Goal: Book appointment/travel/reservation

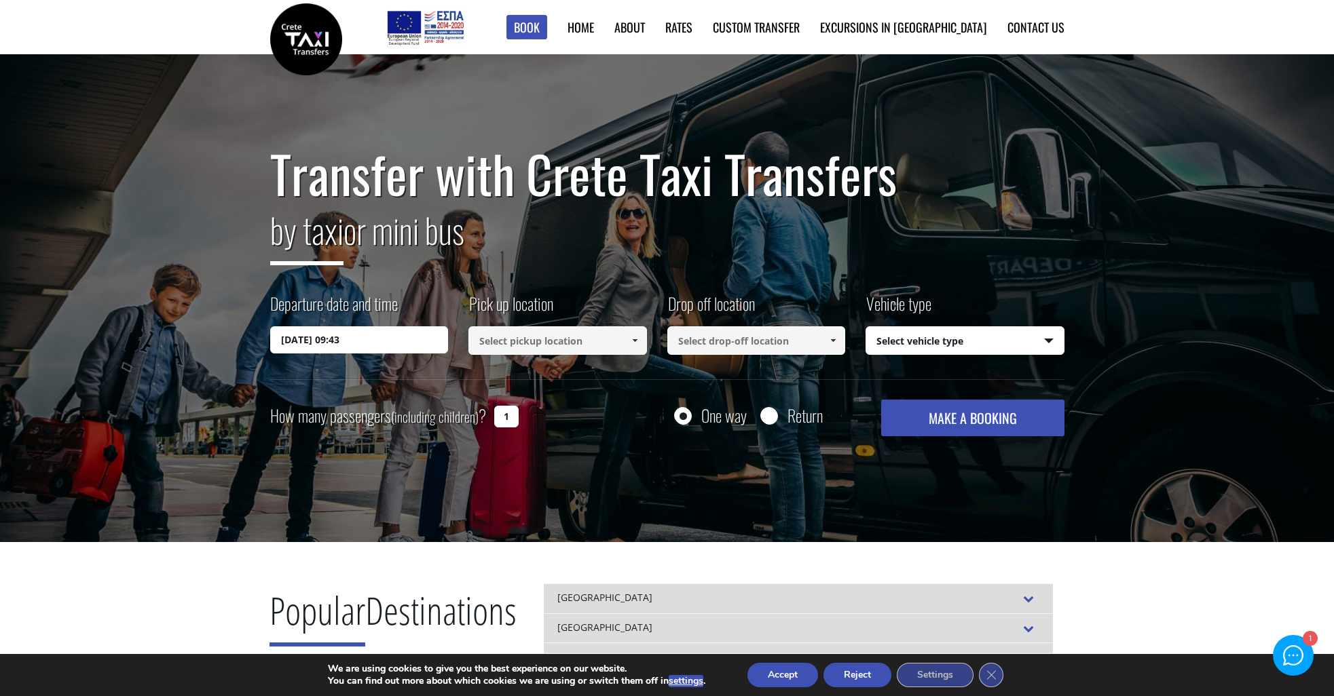
click at [369, 343] on input "[DATE] 09:43" at bounding box center [359, 339] width 179 height 27
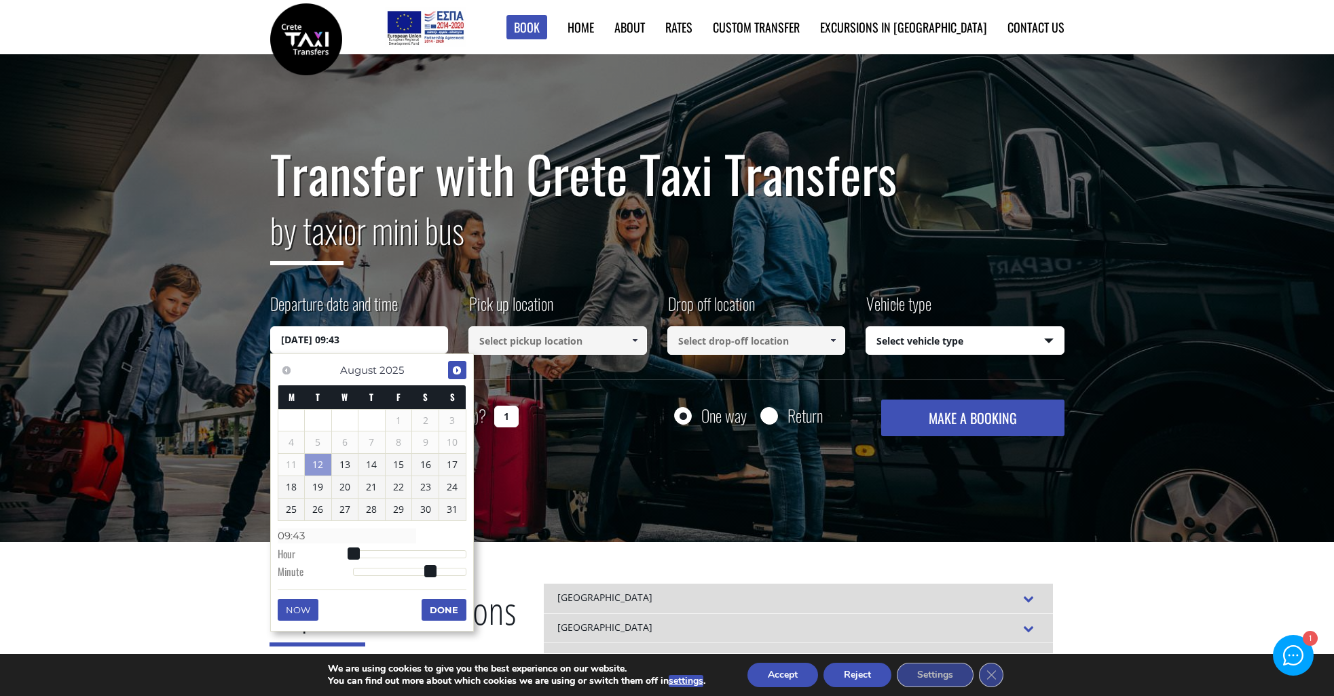
click at [458, 373] on span "Next" at bounding box center [456, 370] width 11 height 11
click at [375, 426] on link "4" at bounding box center [371, 421] width 26 height 22
click at [355, 555] on span at bounding box center [354, 554] width 12 height 12
type input "[DATE] 01:00"
type input "01:00"
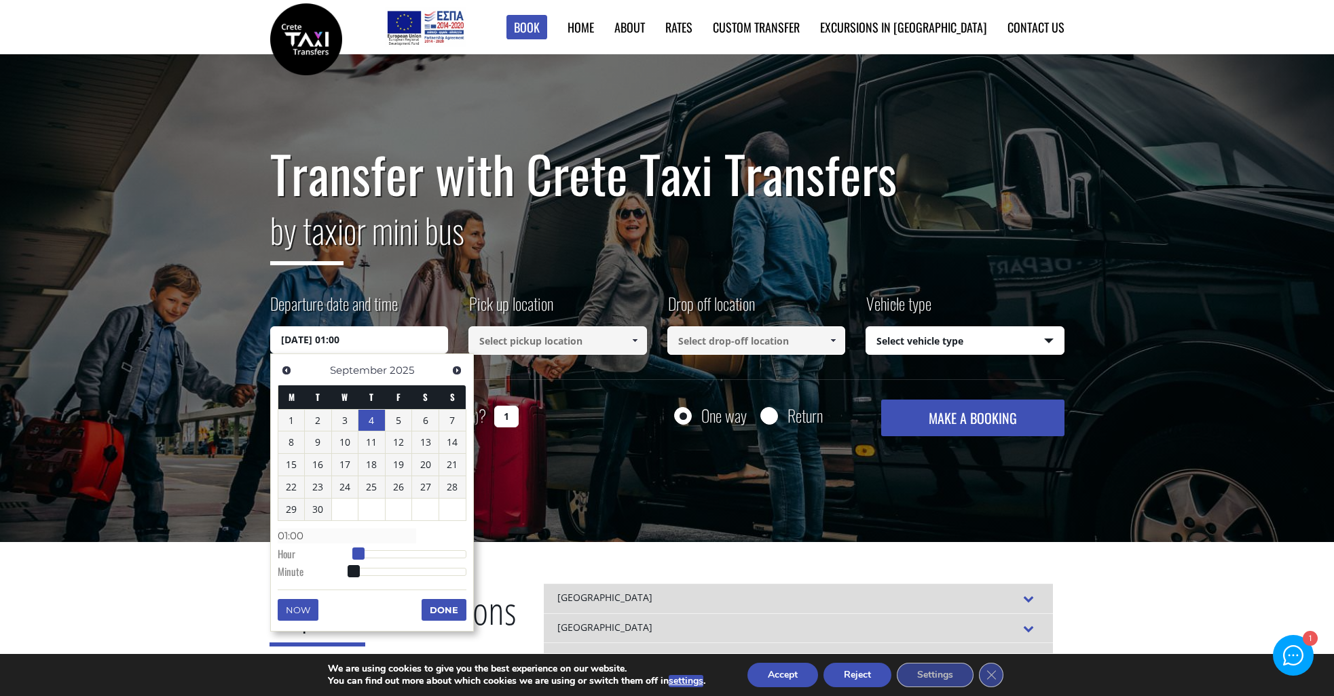
type input "[DATE] 02:00"
type input "02:00"
type input "[DATE] 03:00"
type input "03:00"
type input "[DATE] 04:00"
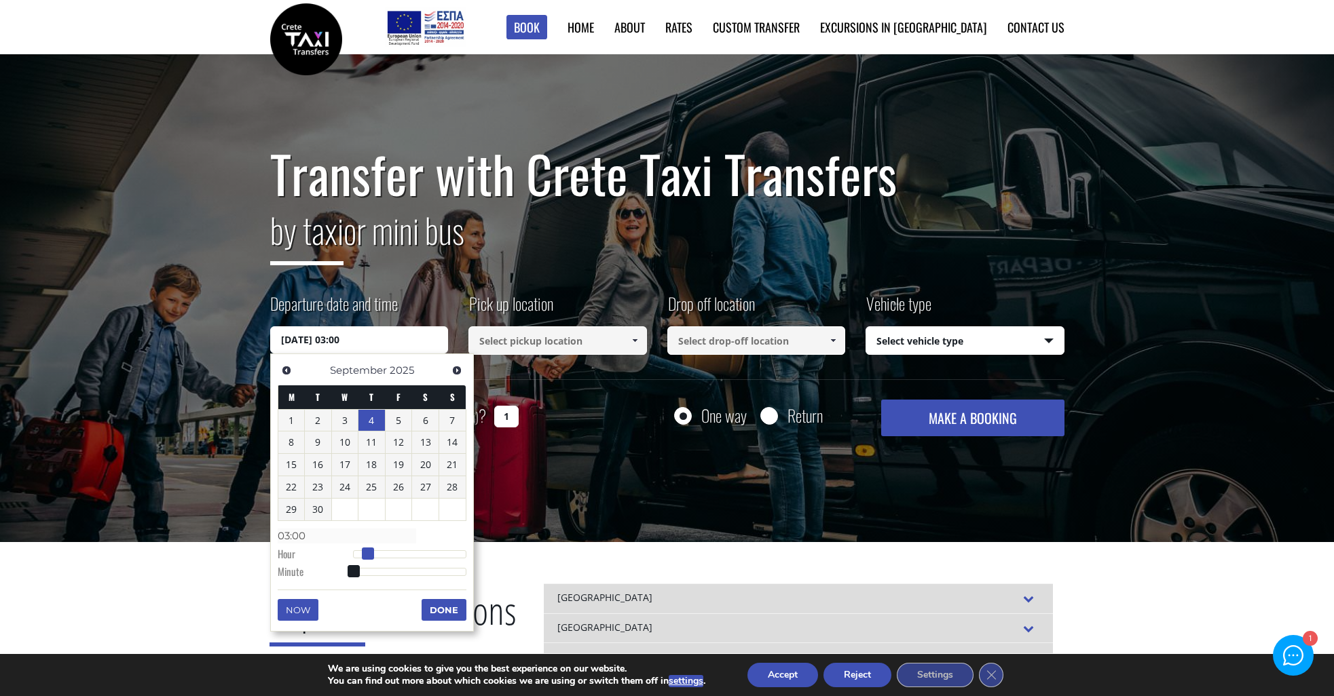
type input "04:00"
type input "[DATE] 05:00"
type input "05:00"
type input "[DATE] 06:00"
type input "06:00"
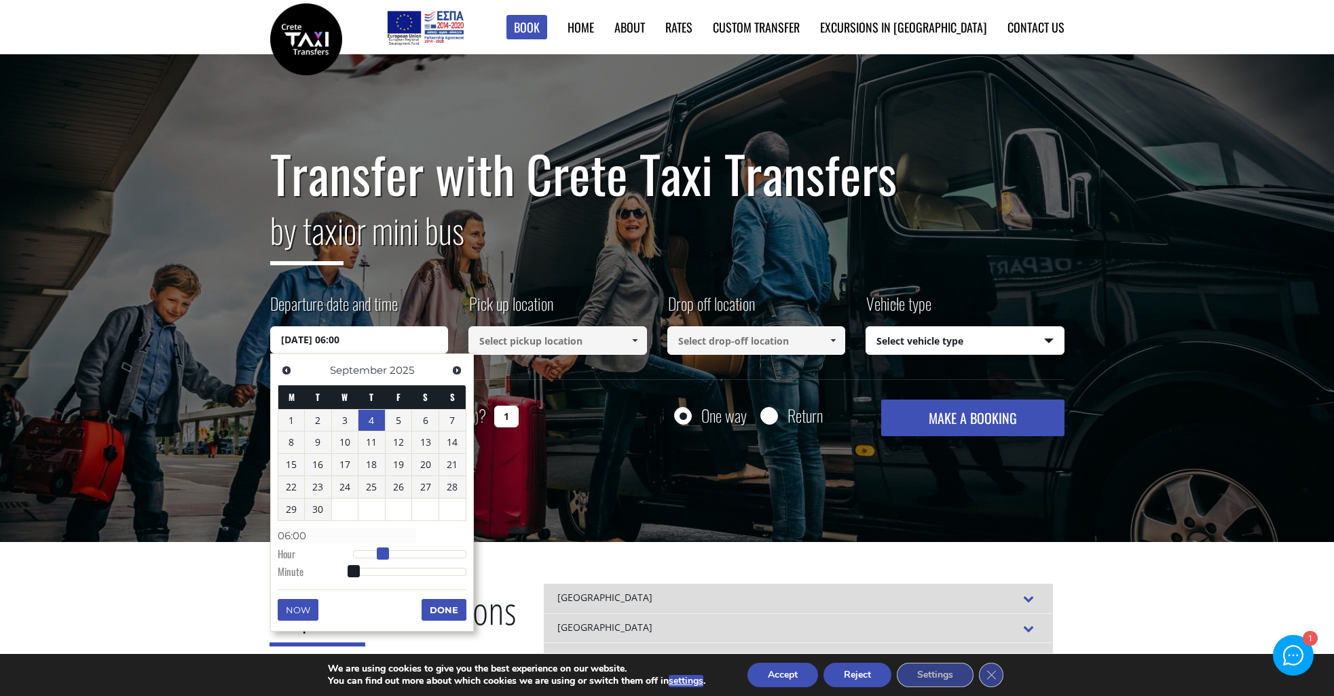
type input "[DATE] 07:00"
type input "07:00"
type input "[DATE] 08:00"
type input "08:00"
type input "[DATE] 09:00"
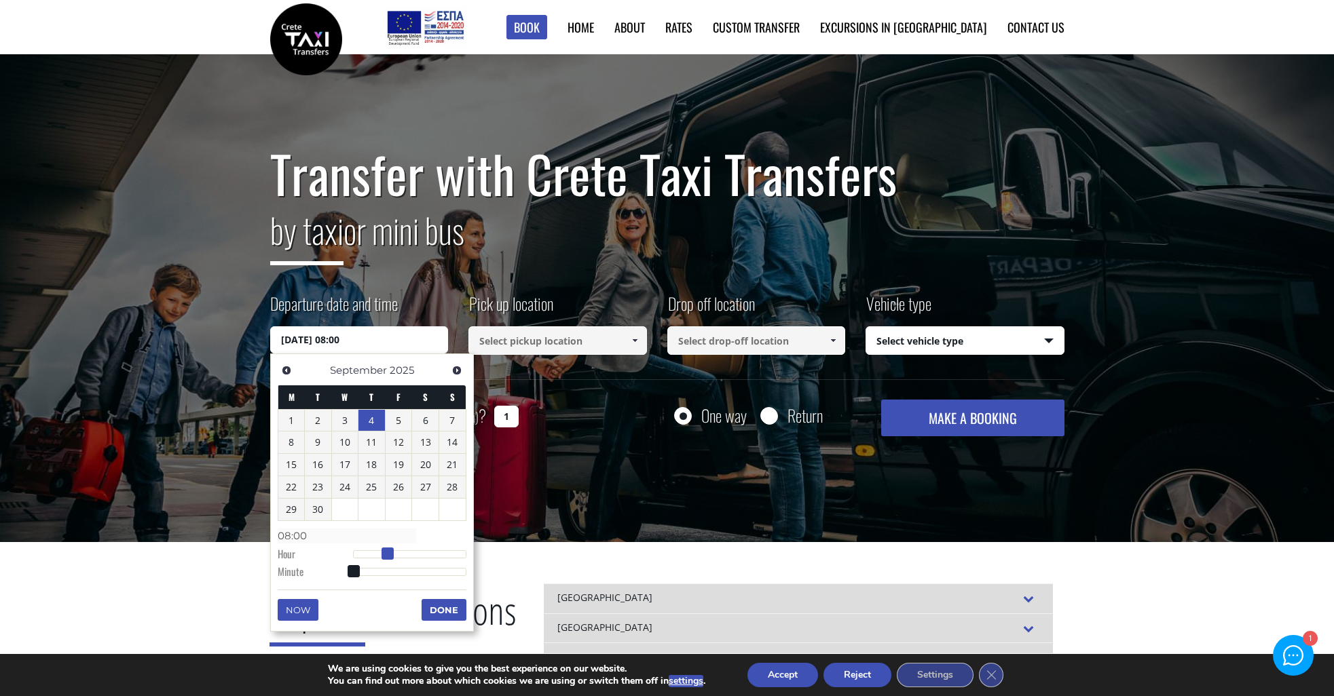
type input "09:00"
type input "[DATE] 10:00"
type input "10:00"
type input "[DATE] 11:00"
type input "11:00"
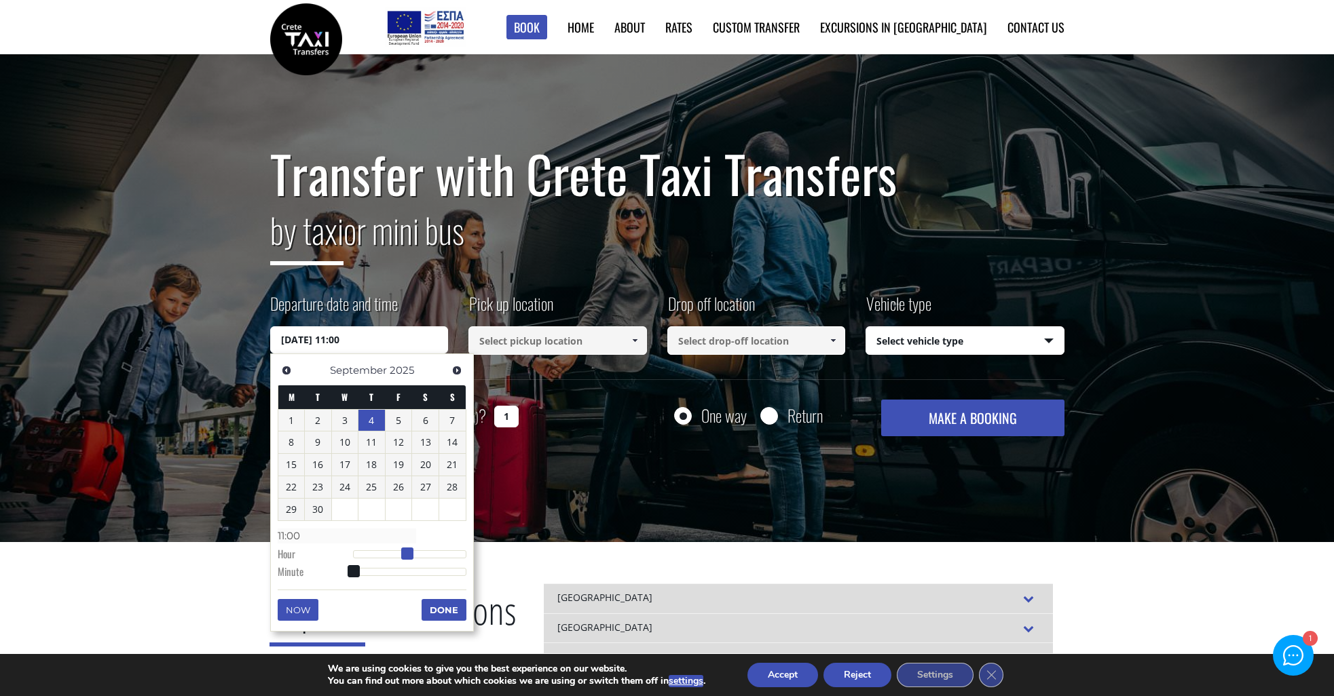
type input "[DATE] 12:00"
type input "12:00"
type input "[DATE] 13:00"
type input "13:00"
type input "[DATE] 14:00"
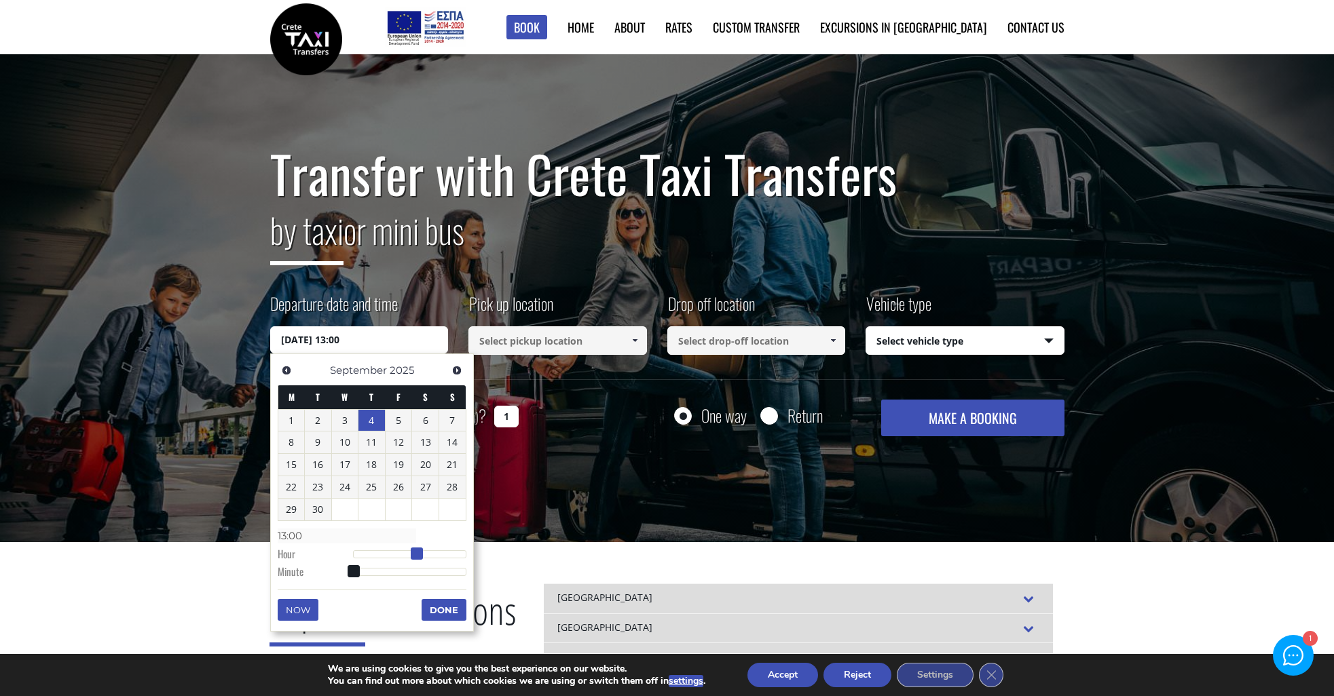
type input "14:00"
type input "[DATE] 15:00"
type input "15:00"
type input "[DATE] 16:00"
type input "16:00"
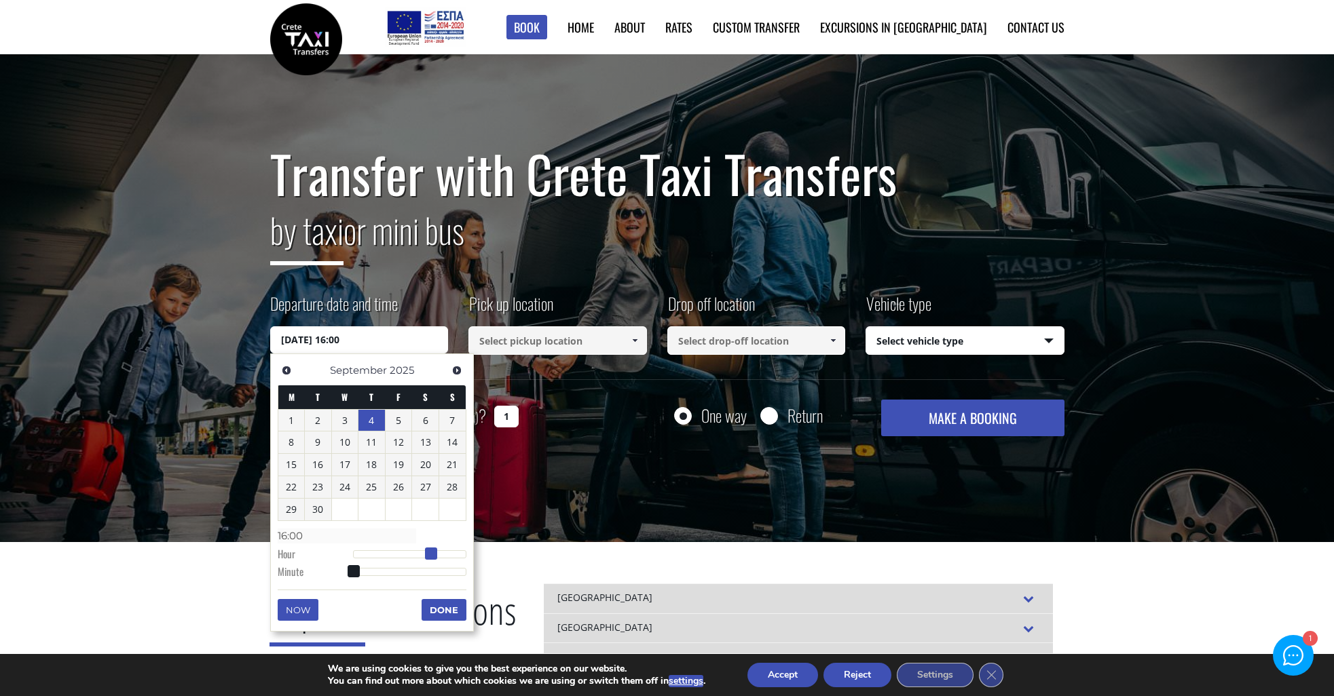
type input "[DATE] 15:00"
type input "15:00"
type input "[DATE] 14:00"
type input "14:00"
drag, startPoint x: 355, startPoint y: 555, endPoint x: 424, endPoint y: 557, distance: 68.6
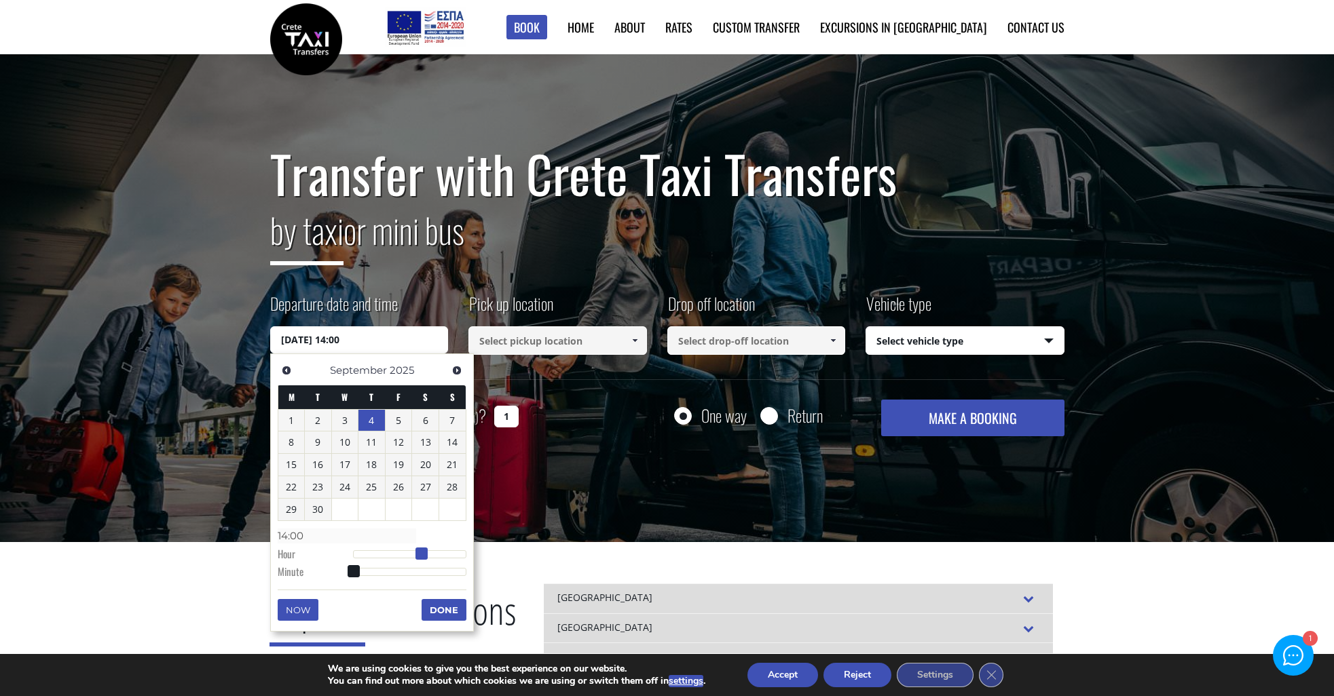
click at [424, 557] on span at bounding box center [421, 554] width 12 height 12
type input "[DATE] 14:01"
type input "14:01"
type input "[DATE] 14:03"
type input "14:03"
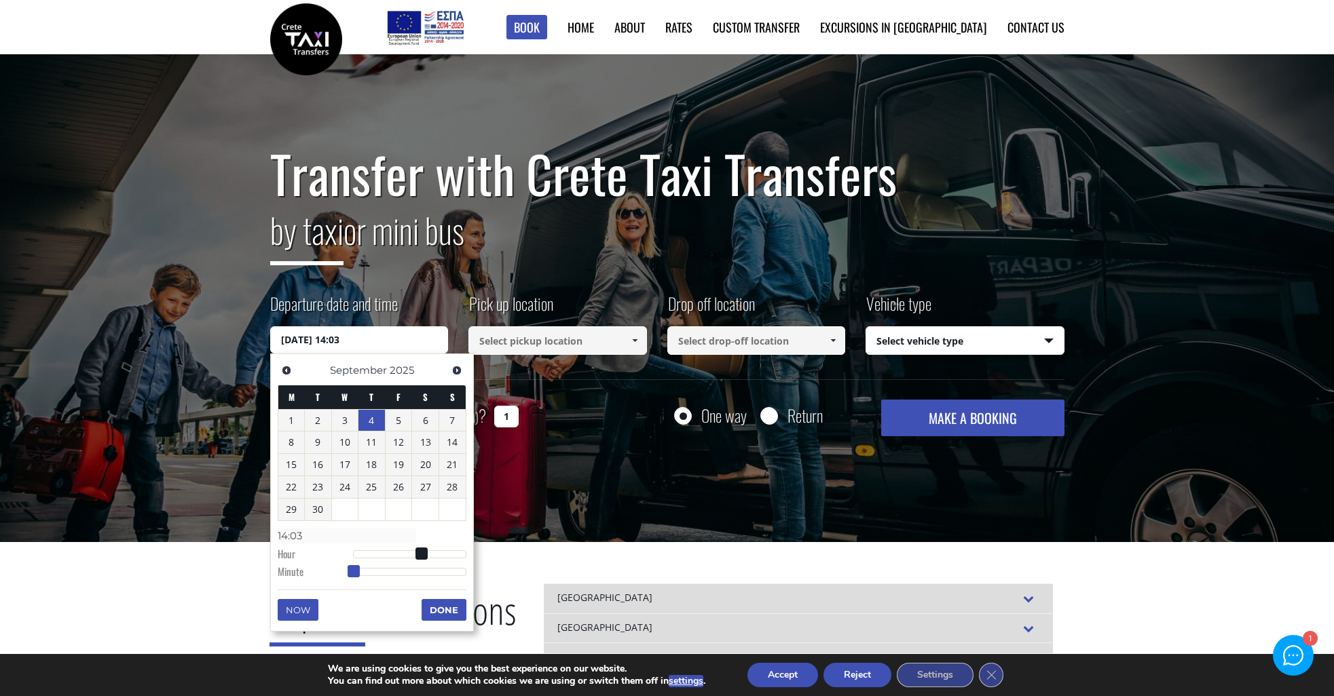
type input "[DATE] 14:05"
type input "14:05"
type input "[DATE] 14:06"
type input "14:06"
type input "[DATE] 14:07"
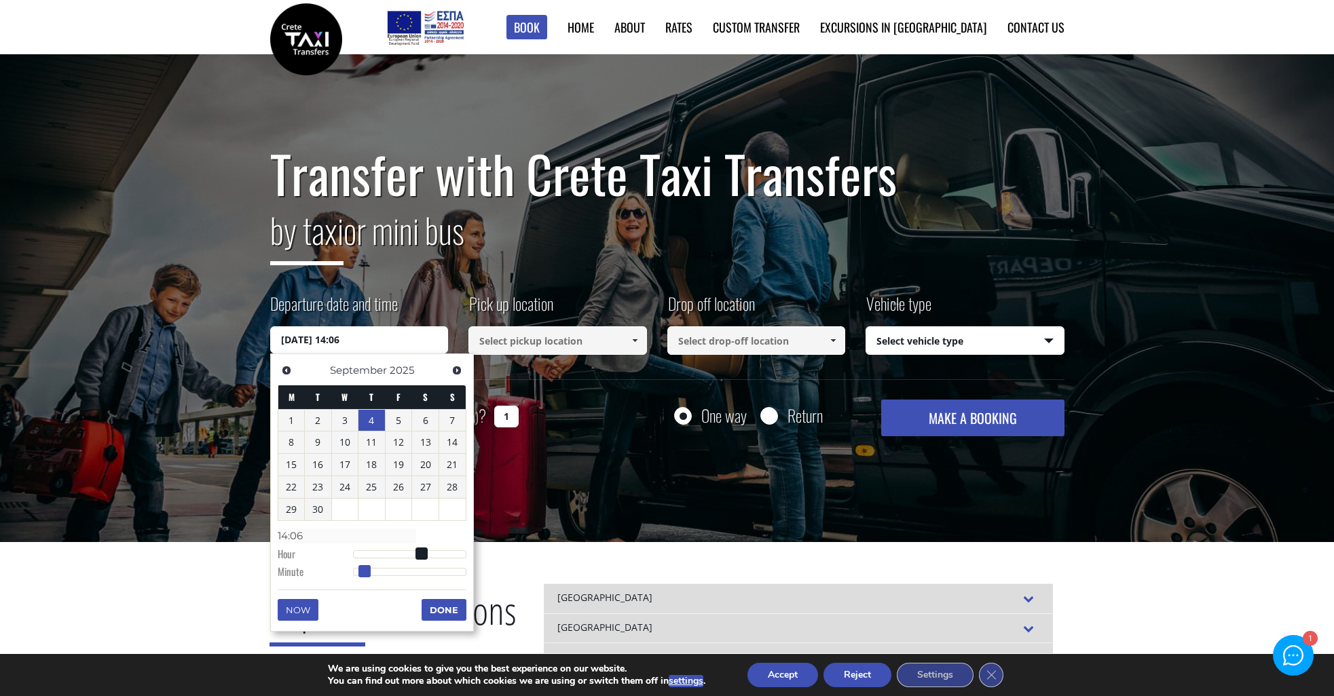
type input "14:07"
type input "[DATE] 14:08"
type input "14:08"
type input "[DATE] 14:09"
type input "14:09"
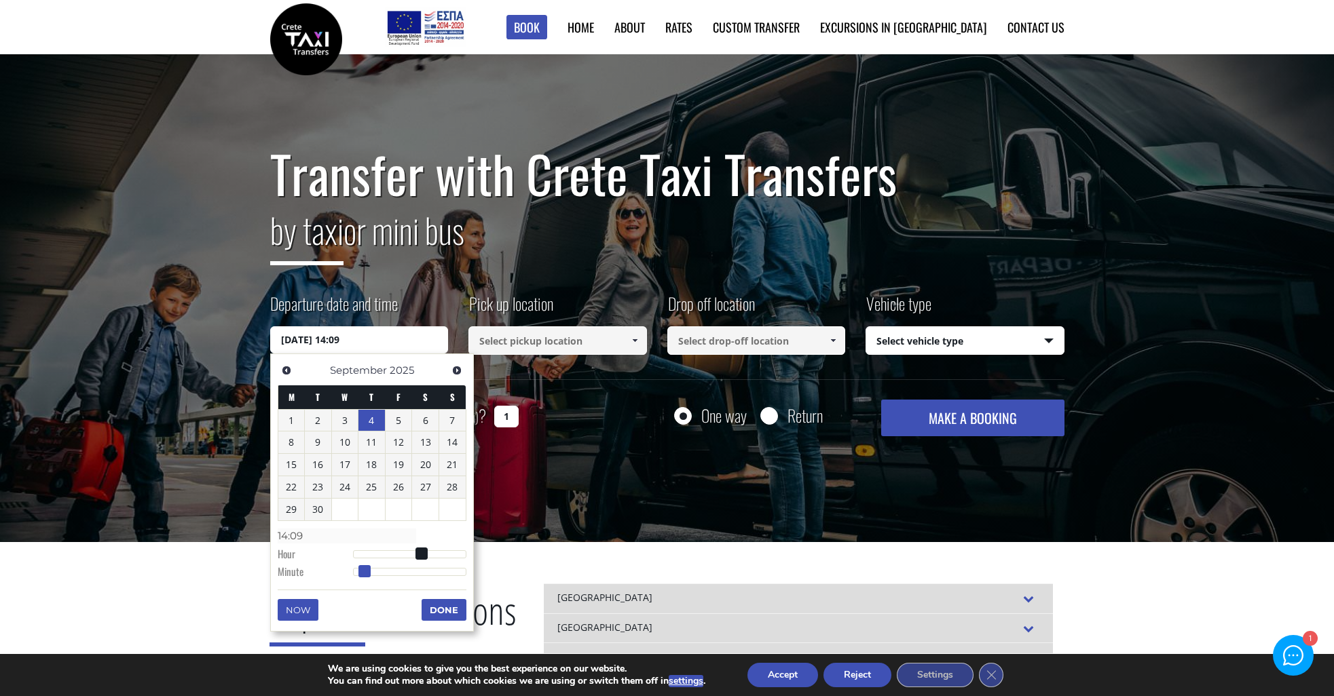
type input "[DATE] 14:10"
type input "14:10"
type input "[DATE] 14:11"
type input "14:11"
type input "[DATE] 14:12"
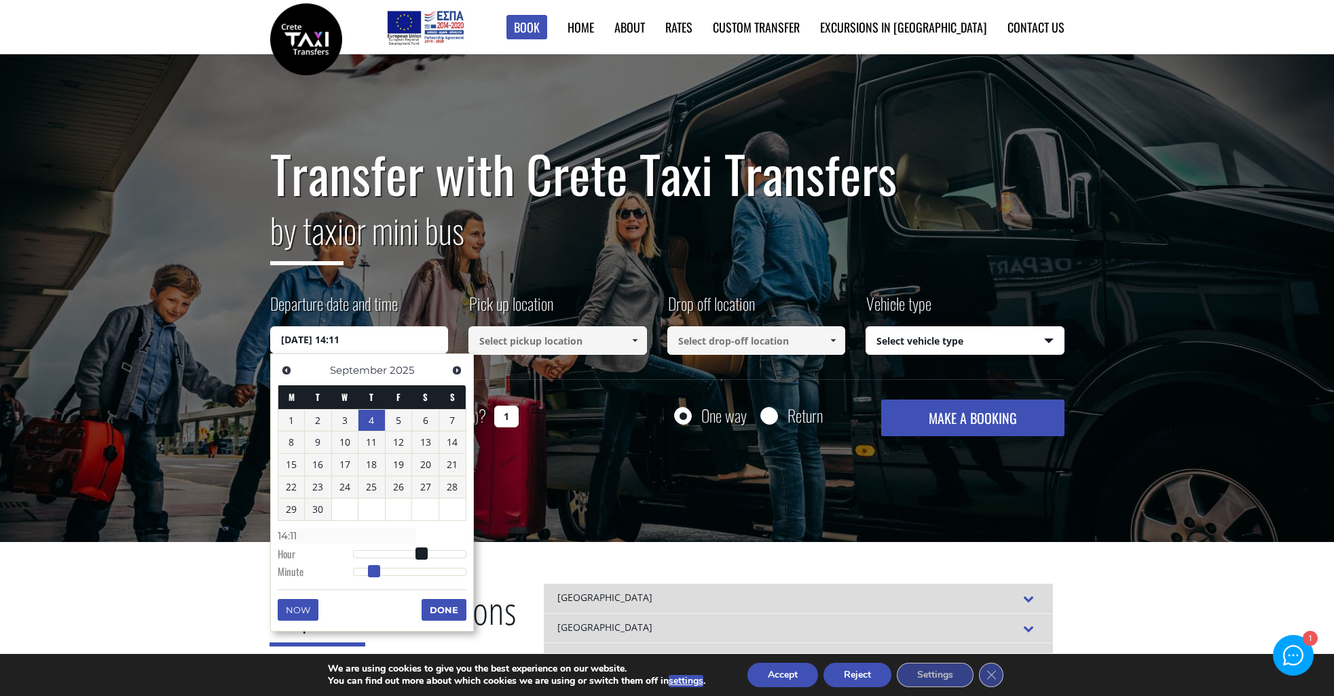
type input "14:12"
type input "[DATE] 14:13"
type input "14:13"
type input "[DATE] 14:14"
type input "14:14"
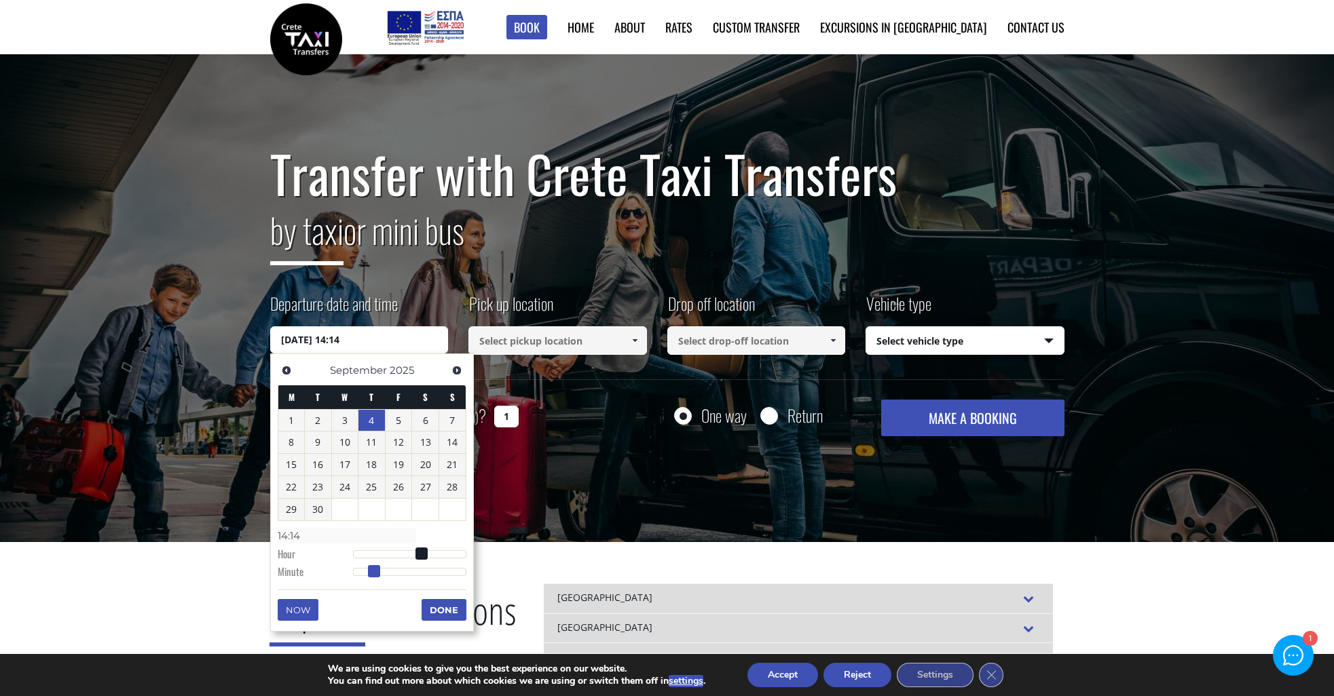
type input "[DATE] 14:15"
type input "14:15"
type input "[DATE] 14:16"
type input "14:16"
type input "[DATE] 14:17"
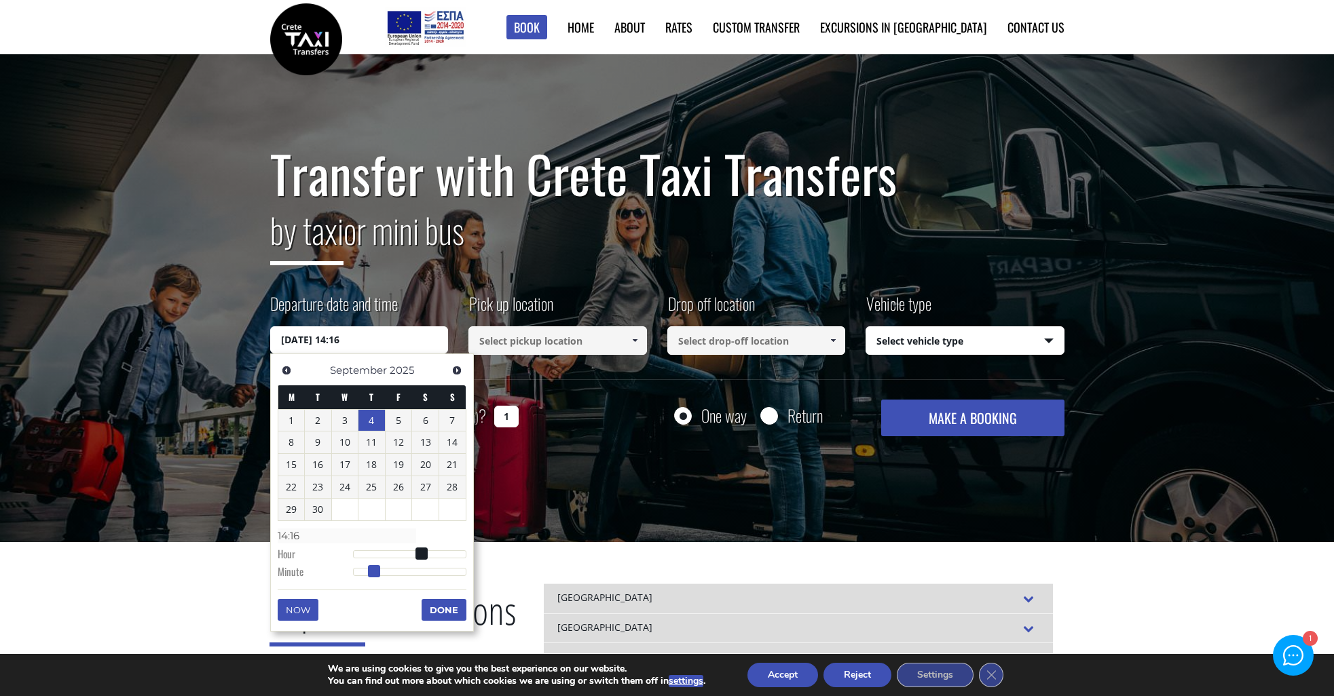
type input "14:17"
type input "[DATE] 14:18"
type input "14:18"
type input "[DATE] 14:19"
type input "14:19"
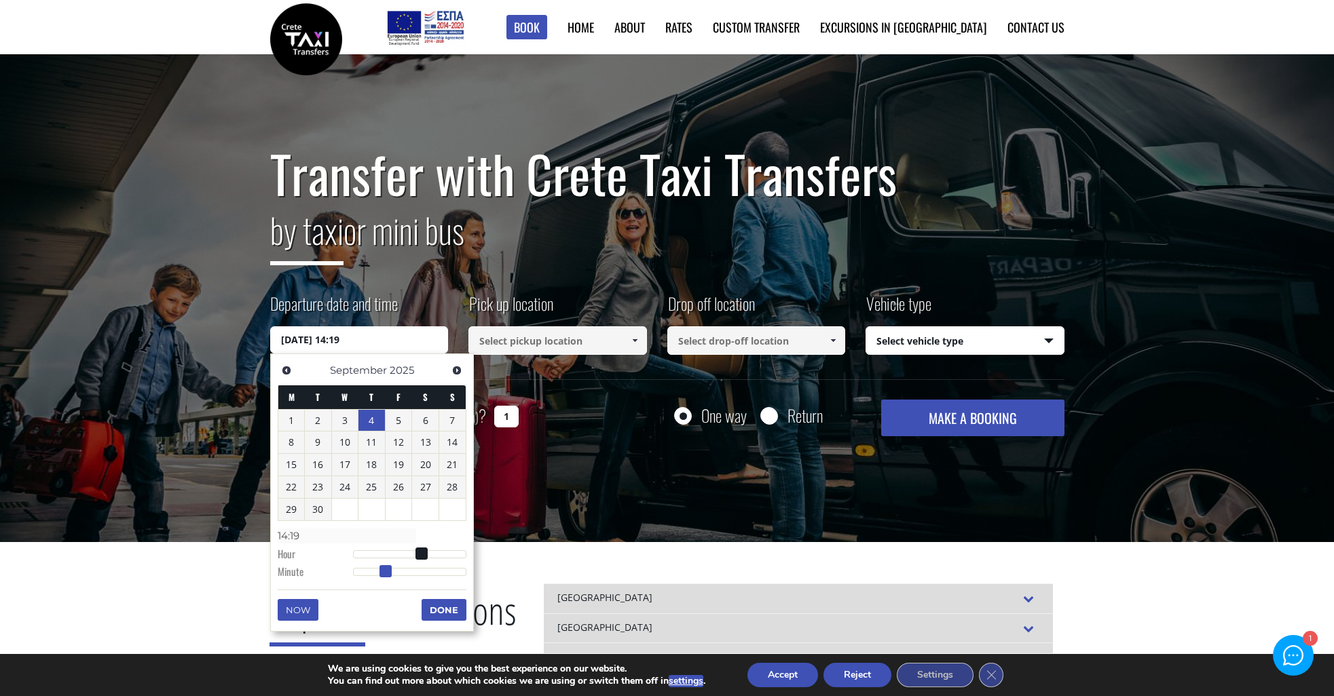
type input "[DATE] 14:20"
type input "14:20"
type input "[DATE] 14:21"
type input "14:21"
type input "[DATE] 14:22"
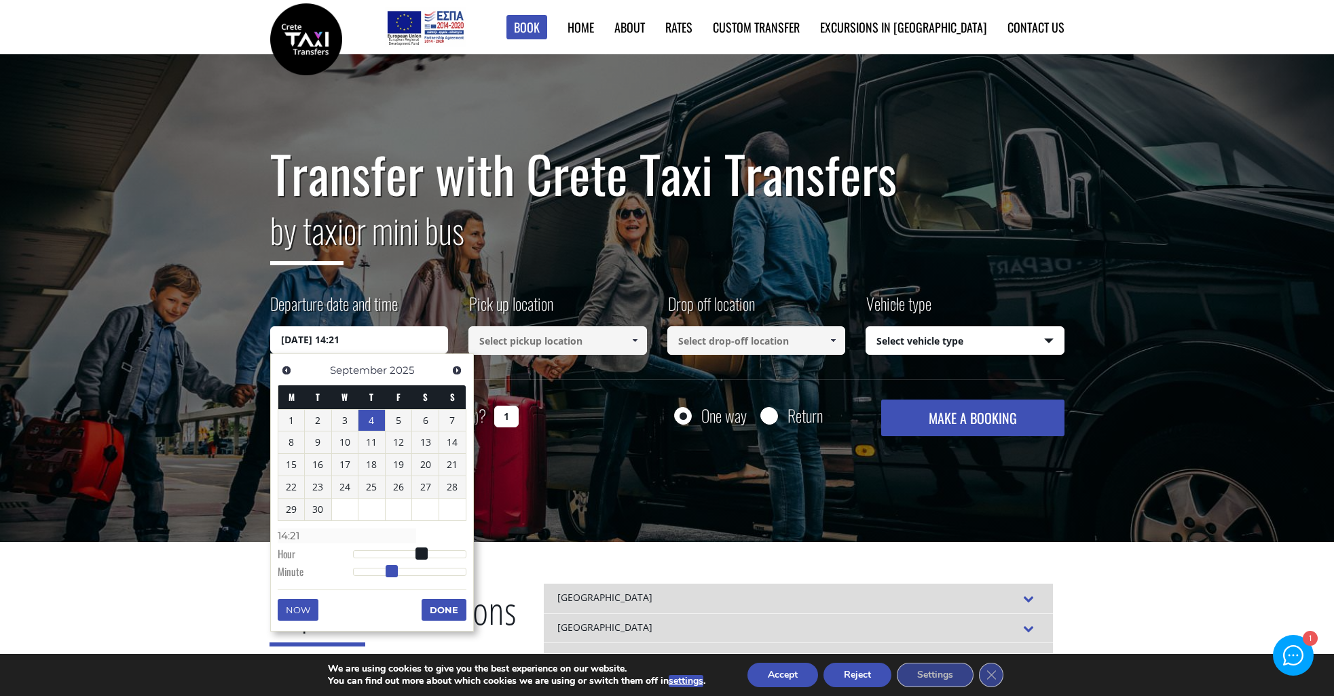
type input "14:22"
type input "[DATE] 14:23"
type input "14:23"
type input "[DATE] 14:24"
type input "14:24"
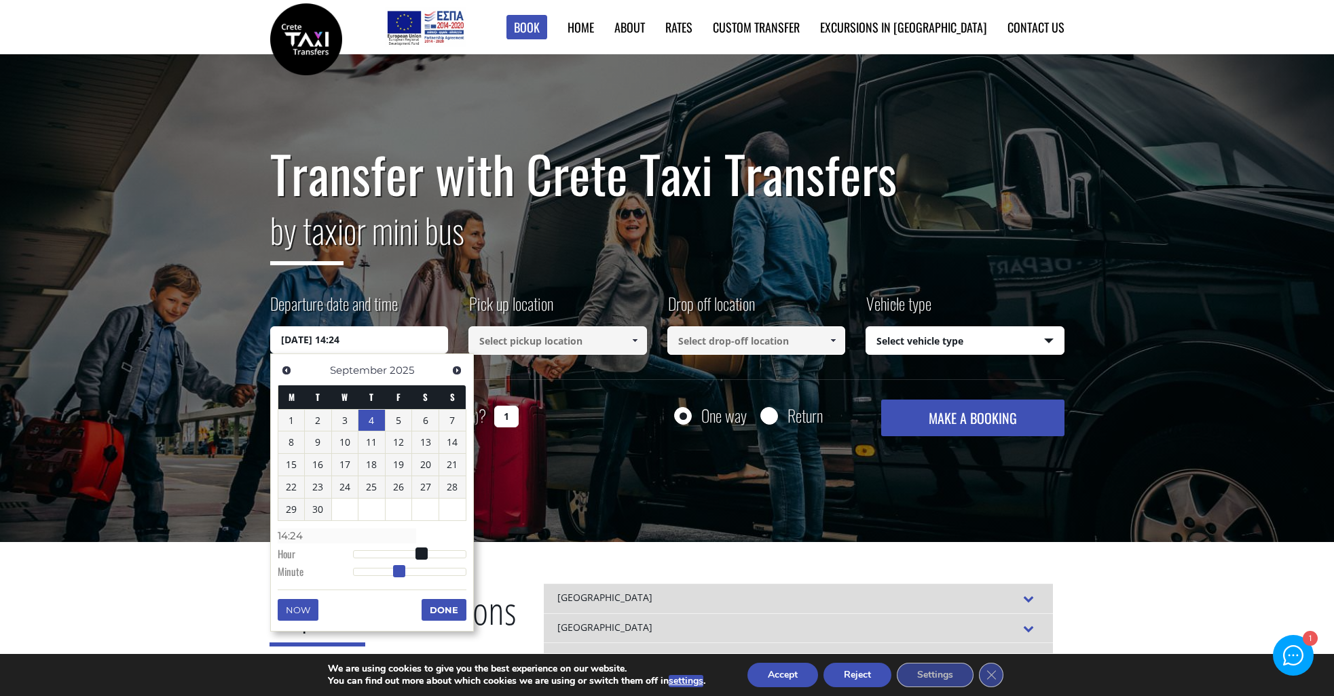
type input "[DATE] 14:25"
type input "14:25"
type input "[DATE] 14:26"
type input "14:26"
type input "[DATE] 14:27"
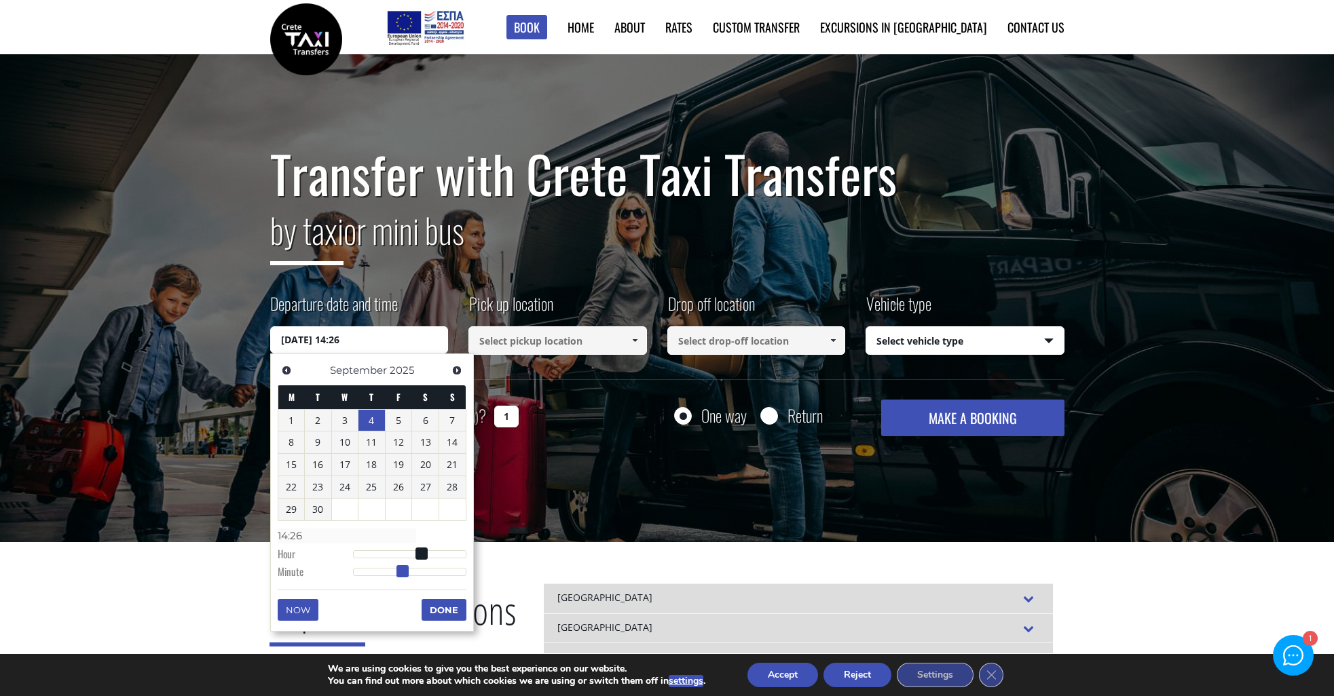
type input "14:27"
type input "[DATE] 14:28"
type input "14:28"
type input "[DATE] 14:29"
type input "14:29"
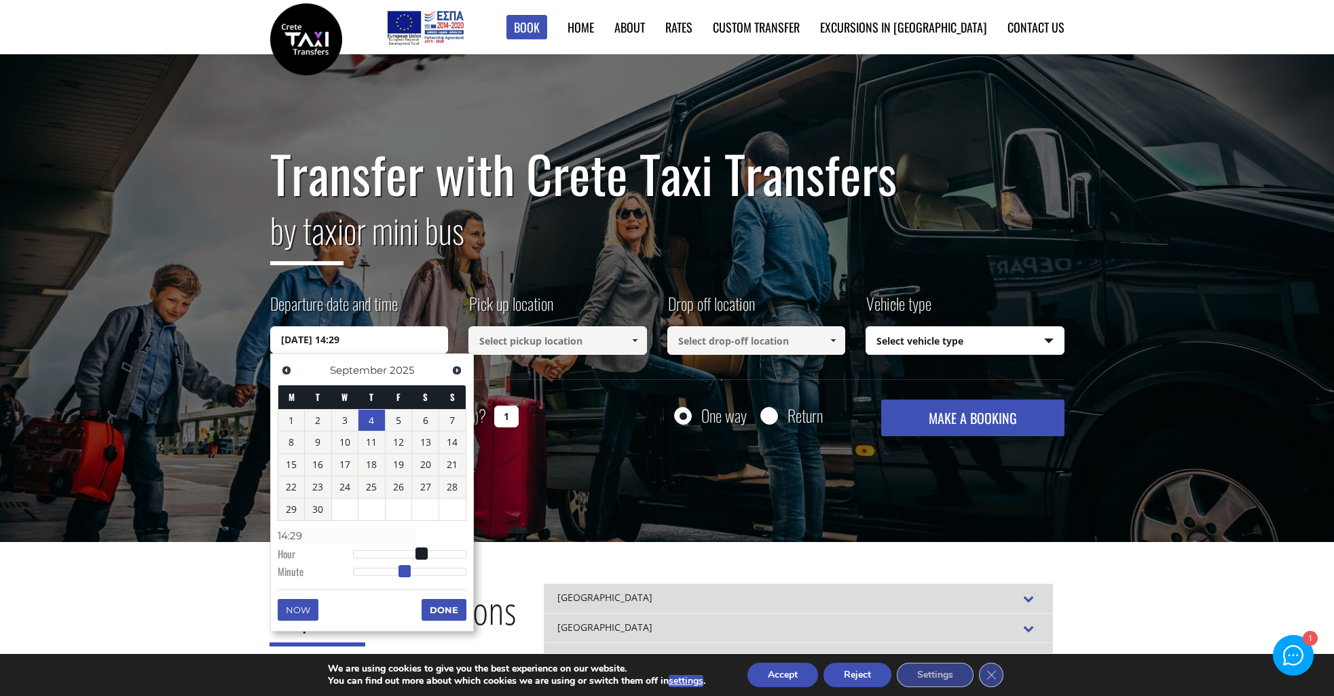
type input "[DATE] 14:30"
type input "14:30"
drag, startPoint x: 359, startPoint y: 572, endPoint x: 417, endPoint y: 572, distance: 57.7
click at [417, 572] on div at bounding box center [409, 572] width 113 height 8
click at [448, 610] on button "Done" at bounding box center [444, 610] width 45 height 22
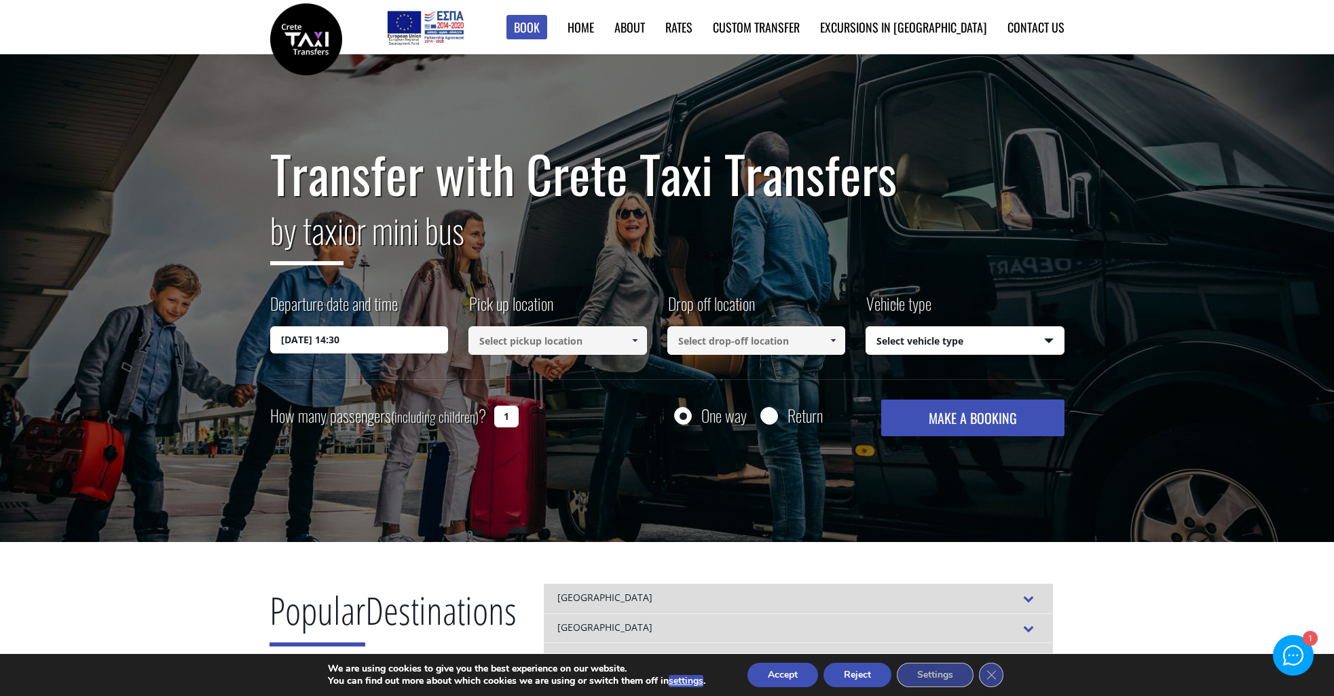
click at [527, 349] on input at bounding box center [557, 340] width 179 height 29
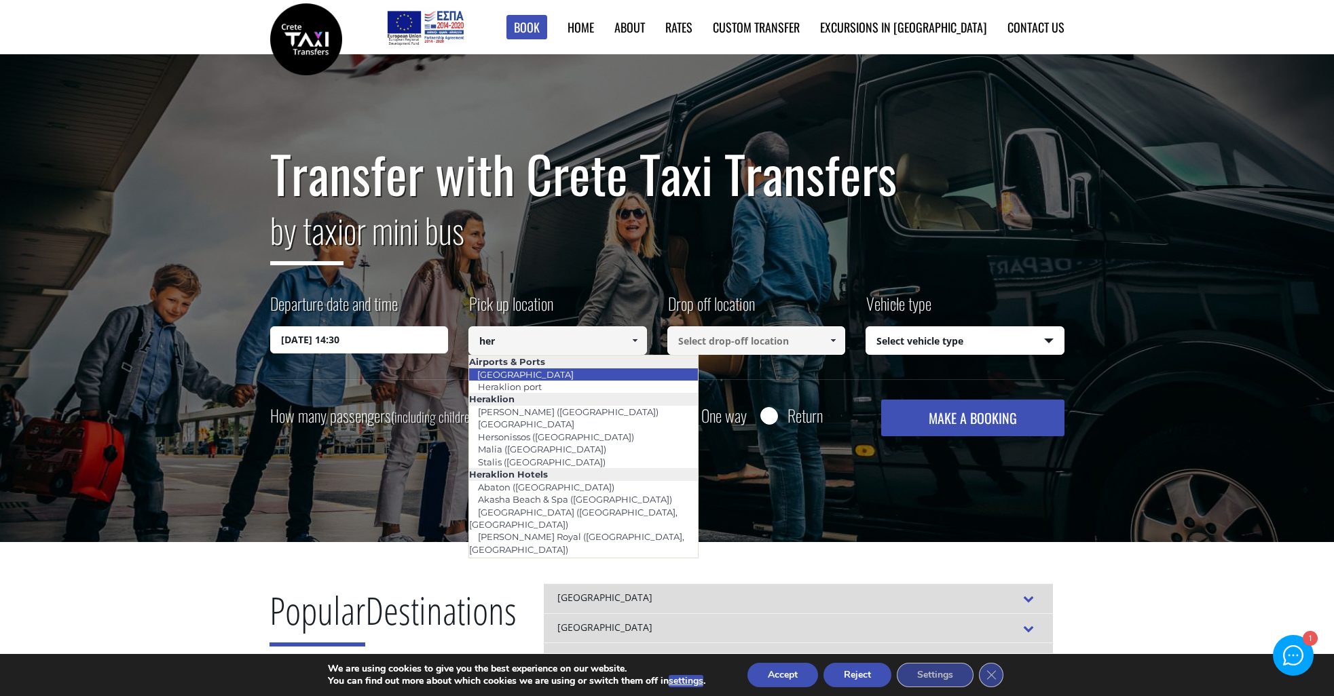
click at [523, 377] on link "[GEOGRAPHIC_DATA]" at bounding box center [525, 374] width 114 height 19
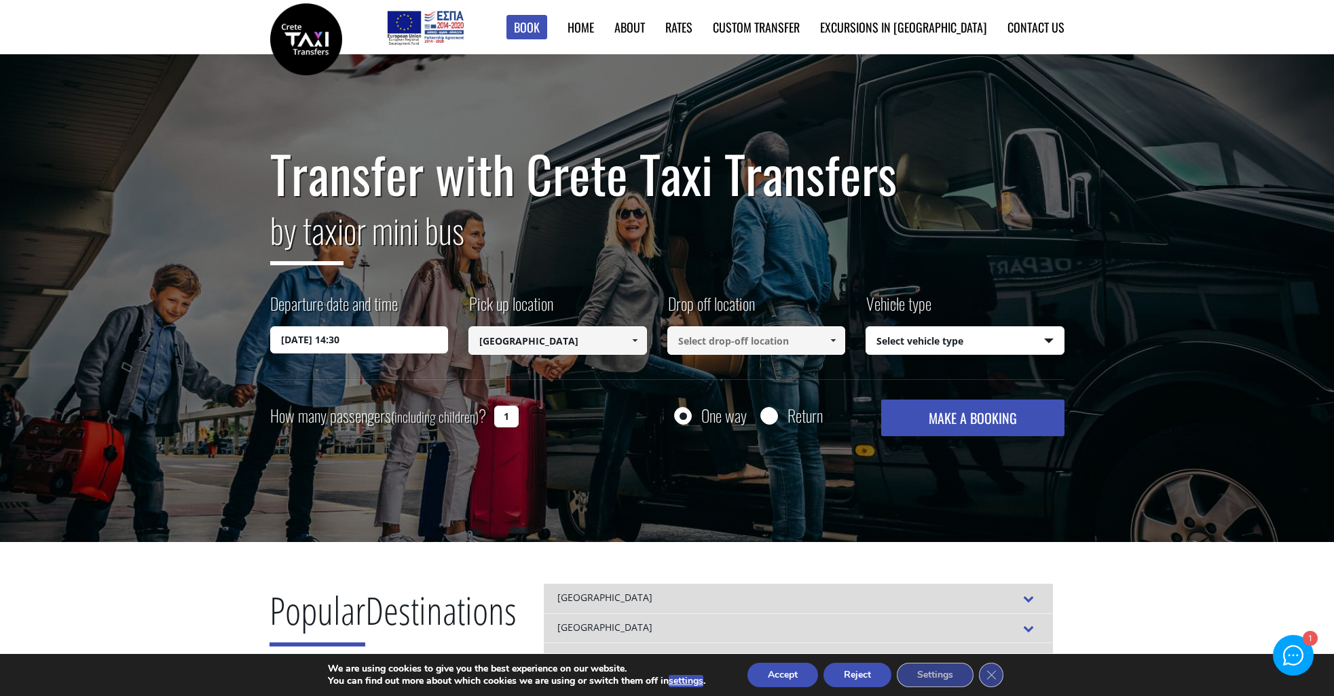
type input "[GEOGRAPHIC_DATA]"
click at [698, 348] on input at bounding box center [756, 340] width 179 height 29
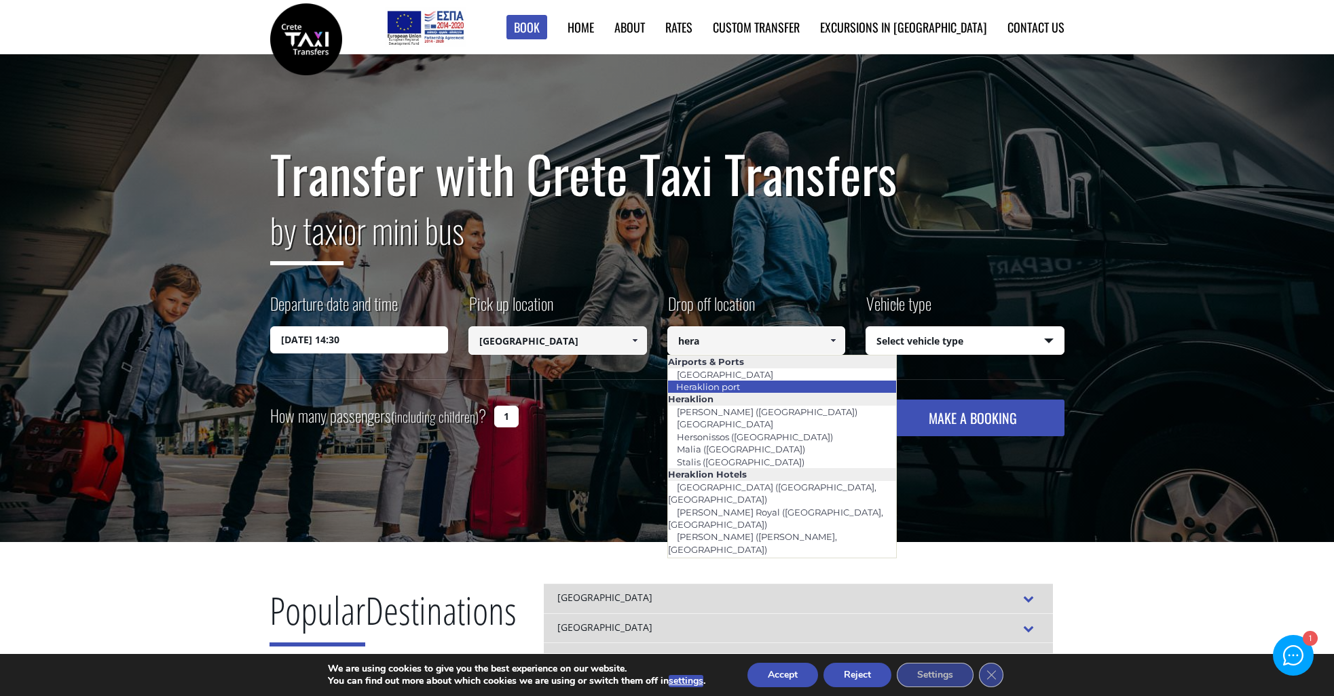
click at [687, 387] on link "Heraklion port" at bounding box center [707, 386] width 81 height 19
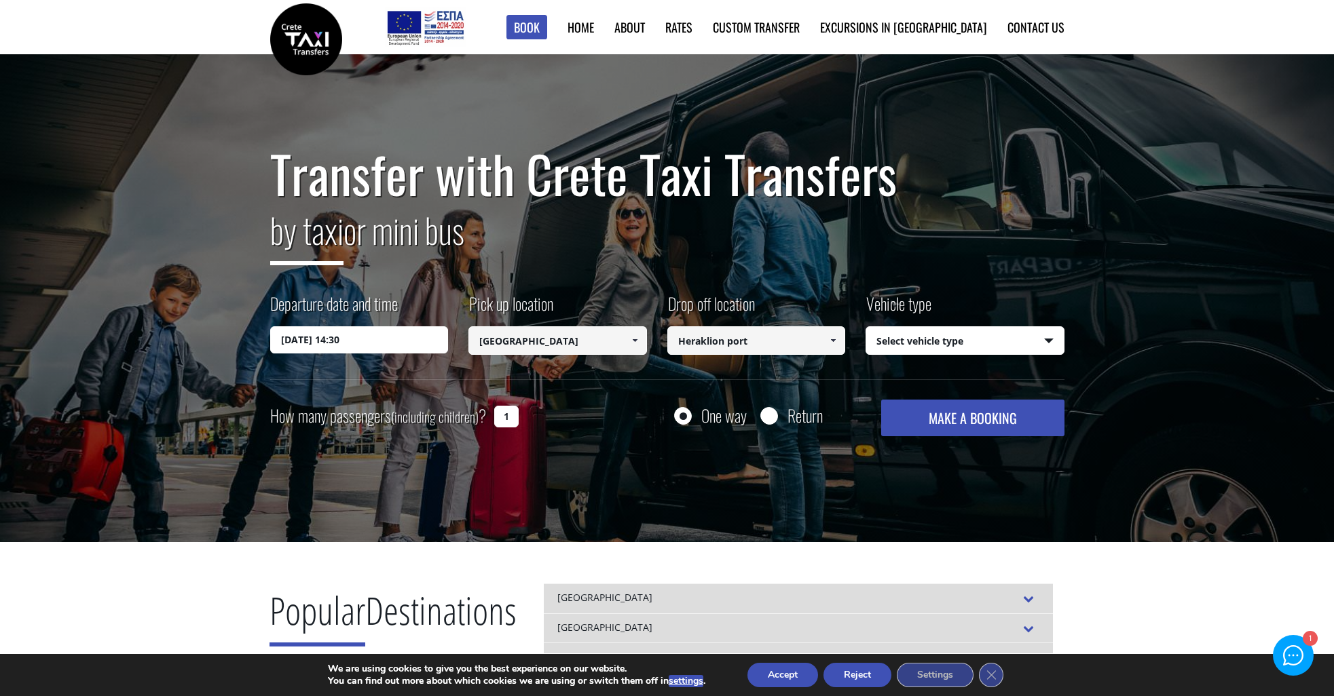
type input "Heraklion port"
click at [966, 336] on select "Select vehicle type Taxi (4 passengers) Mercedes E Class Mini Van (7 passengers…" at bounding box center [965, 341] width 198 height 29
select select "540"
click at [866, 327] on select "Select vehicle type Taxi (4 passengers) Mercedes E Class Mini Van (7 passengers…" at bounding box center [965, 341] width 198 height 29
click at [964, 419] on button "MAKE A BOOKING" at bounding box center [972, 418] width 183 height 37
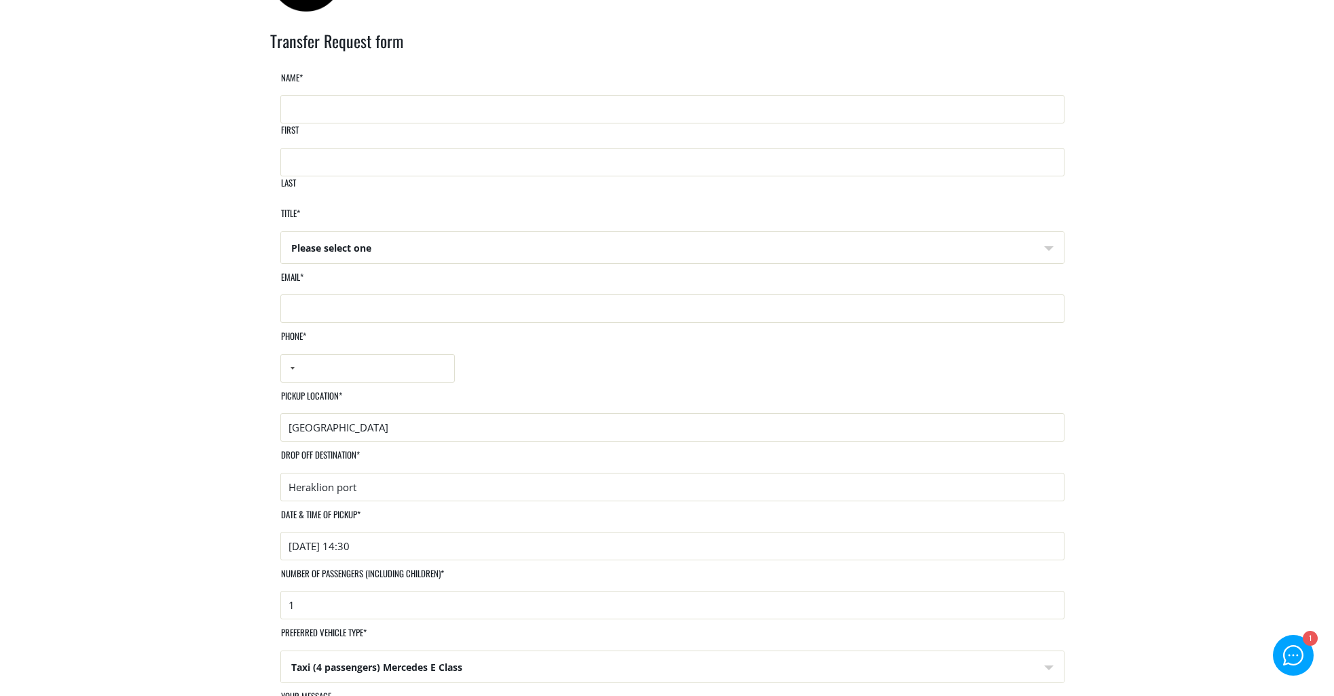
scroll to position [68, 0]
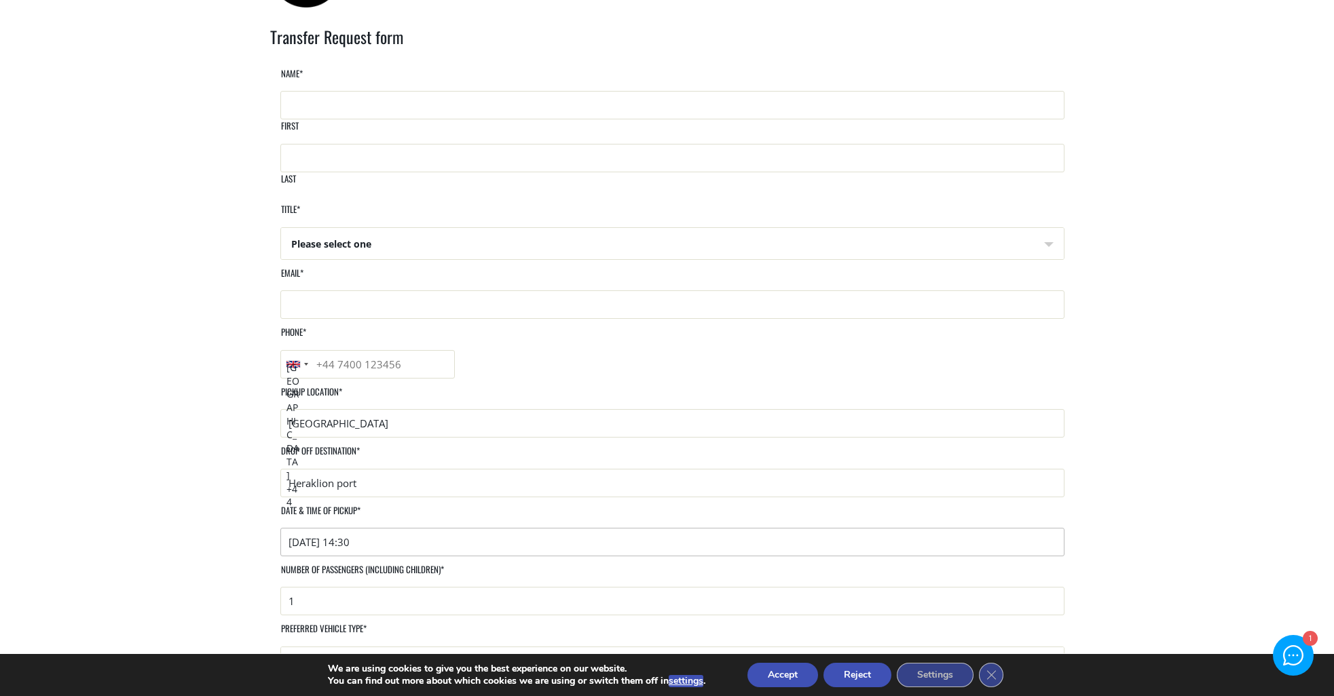
click at [534, 528] on input "2025-09-04 14:30" at bounding box center [672, 542] width 784 height 29
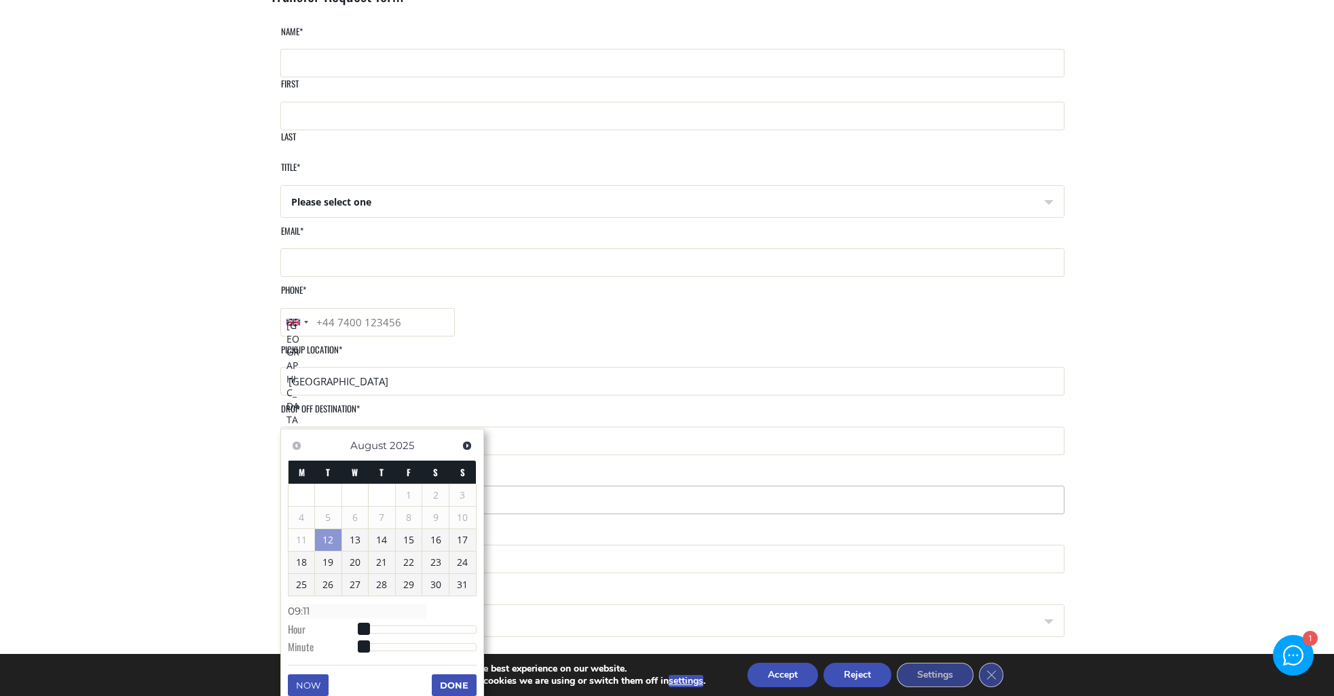
scroll to position [113, 0]
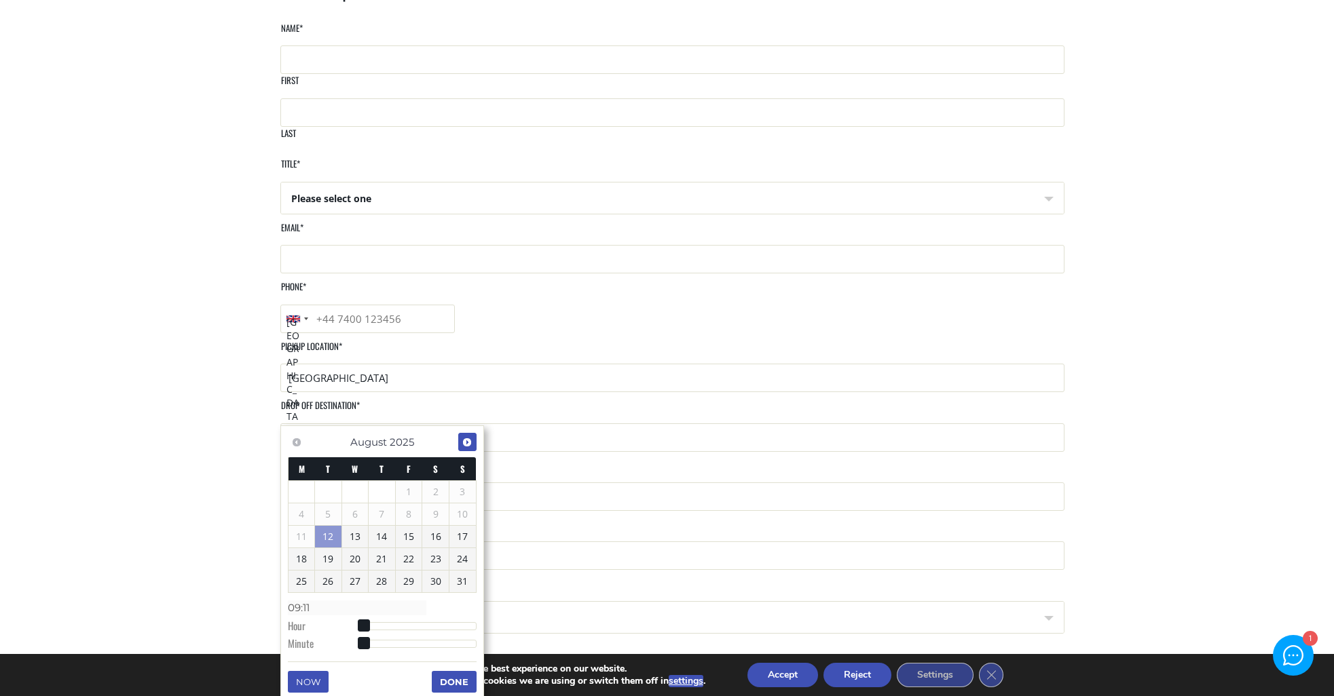
click at [469, 441] on span "Next" at bounding box center [467, 442] width 11 height 11
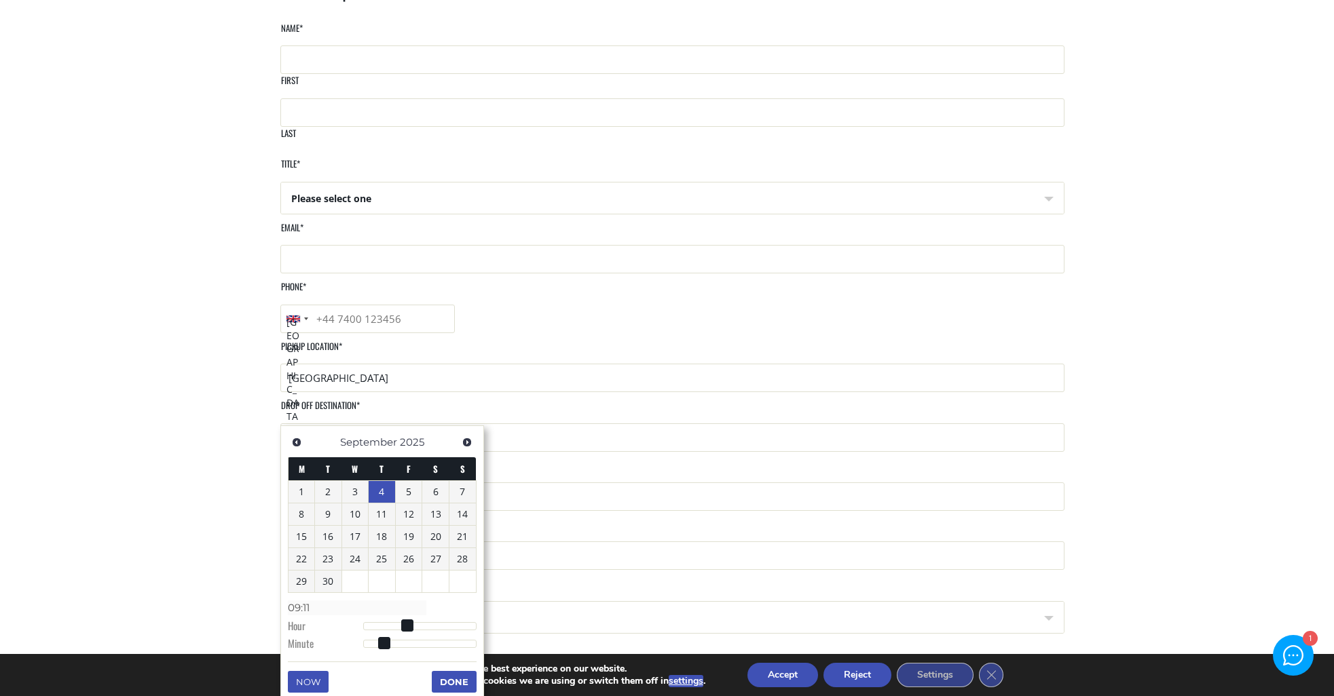
click at [387, 491] on link "4" at bounding box center [382, 492] width 26 height 22
type input "04/09/2025 10:11"
type input "10:11"
type input "04/09/2025 11:11"
type input "11:11"
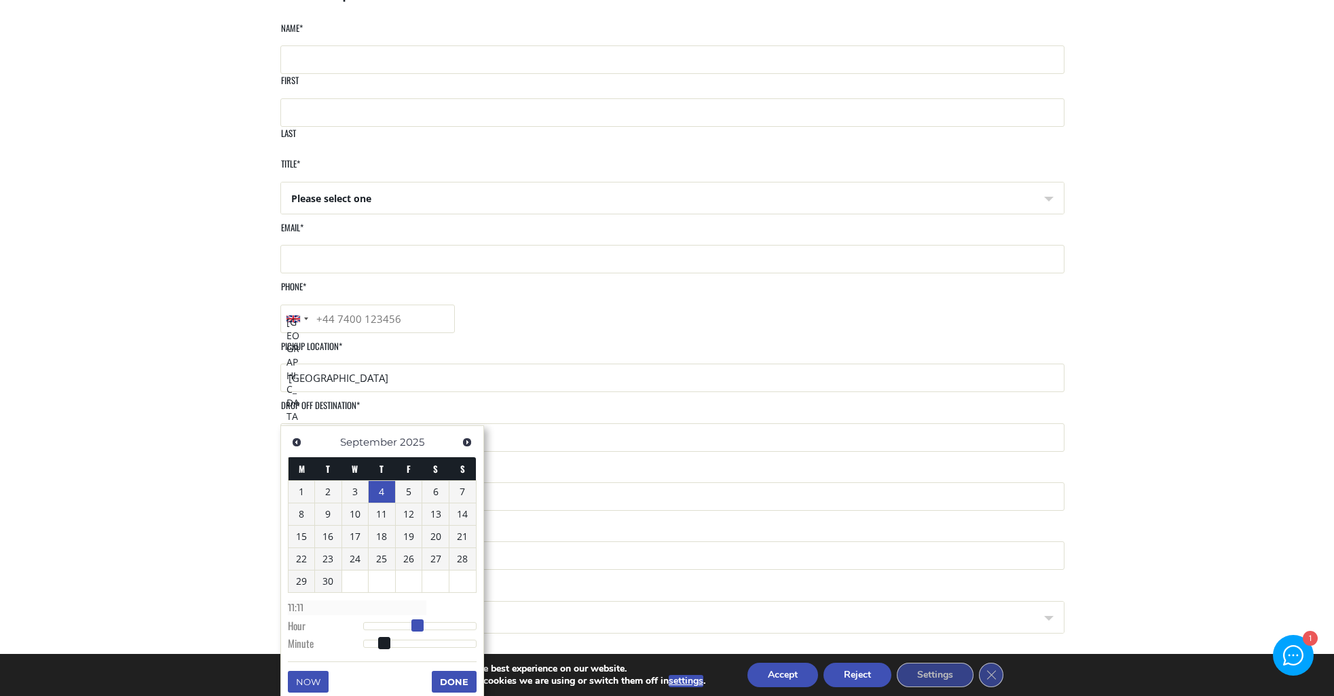
type input "04/09/2025 12:11"
type input "12:11"
type input "04/09/2025 13:11"
type input "13:11"
type input "[DATE] 14:11"
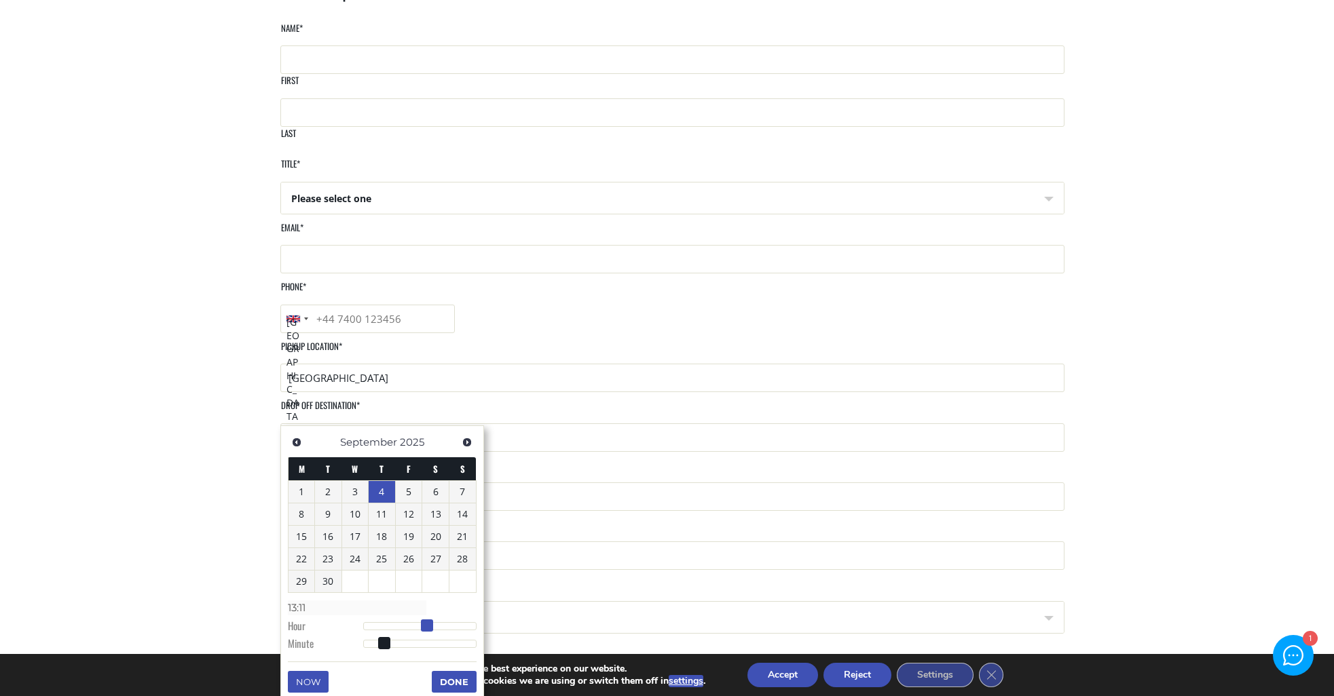
type input "14:11"
type input "04/09/2025 15:11"
type input "15:11"
drag, startPoint x: 407, startPoint y: 627, endPoint x: 434, endPoint y: 627, distance: 27.2
click at [438, 627] on span at bounding box center [436, 626] width 12 height 12
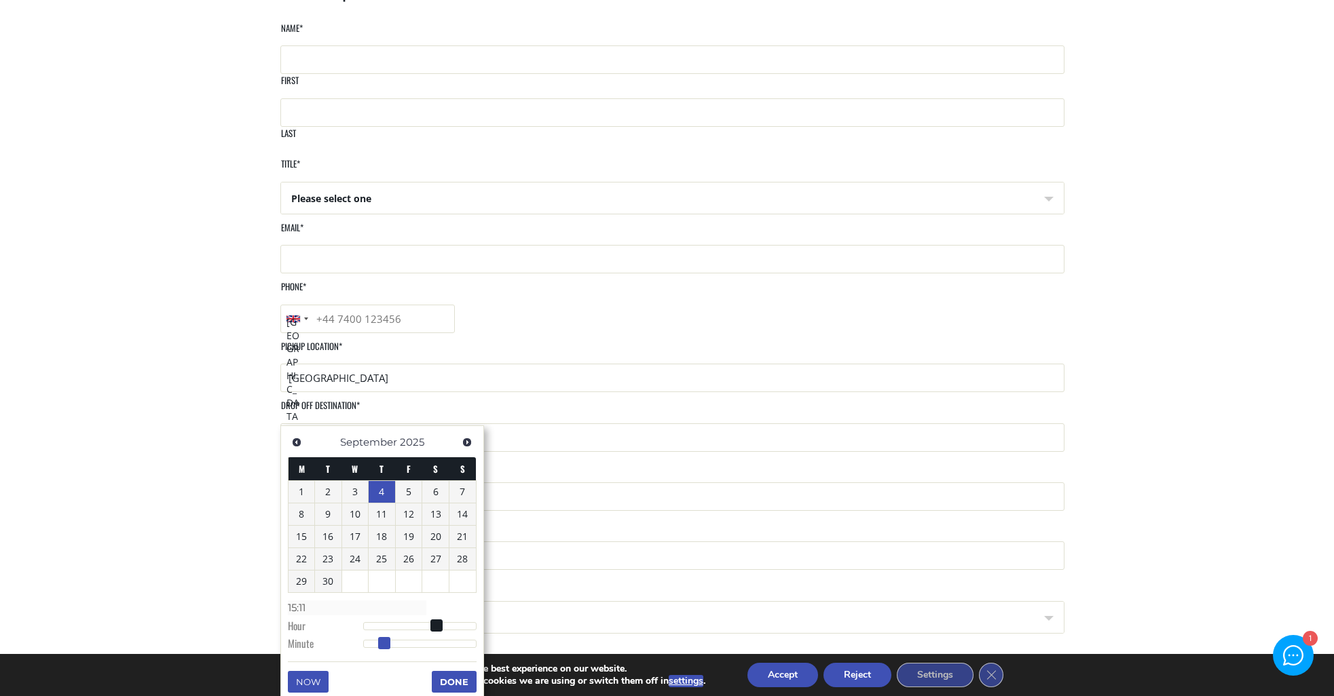
type input "04/09/2025 15:10"
type input "15:10"
type input "04/09/2025 15:09"
type input "15:09"
type input "04/09/2025 15:10"
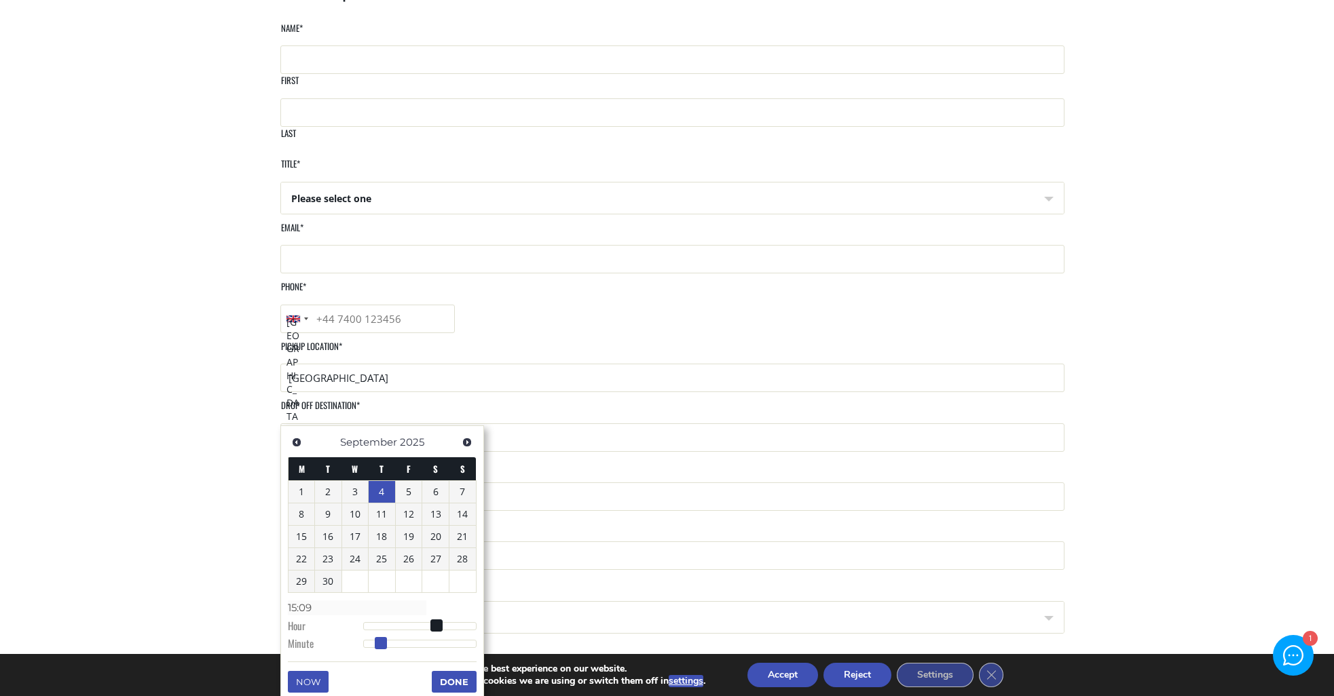
type input "15:10"
type input "04/09/2025 15:11"
type input "15:11"
type input "04/09/2025 15:12"
type input "15:12"
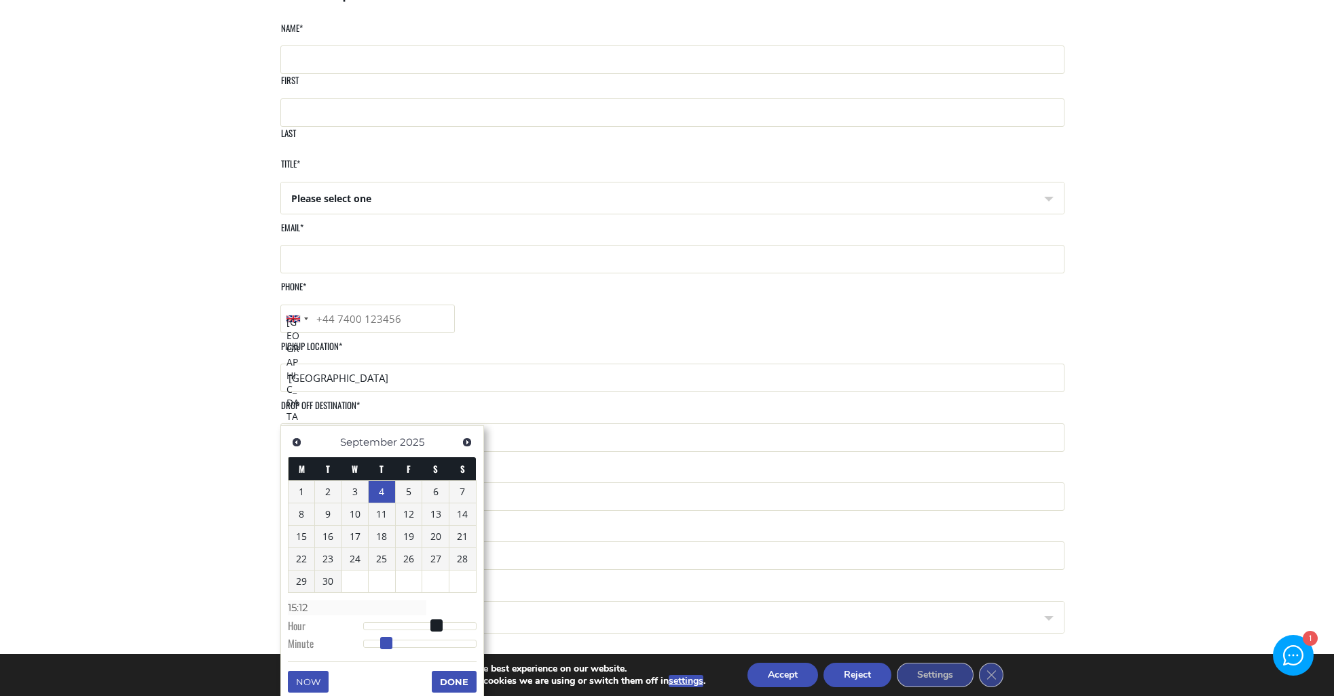
type input "04/09/2025 15:13"
type input "15:13"
type input "04/09/2025 15:14"
type input "15:14"
type input "04/09/2025 15:15"
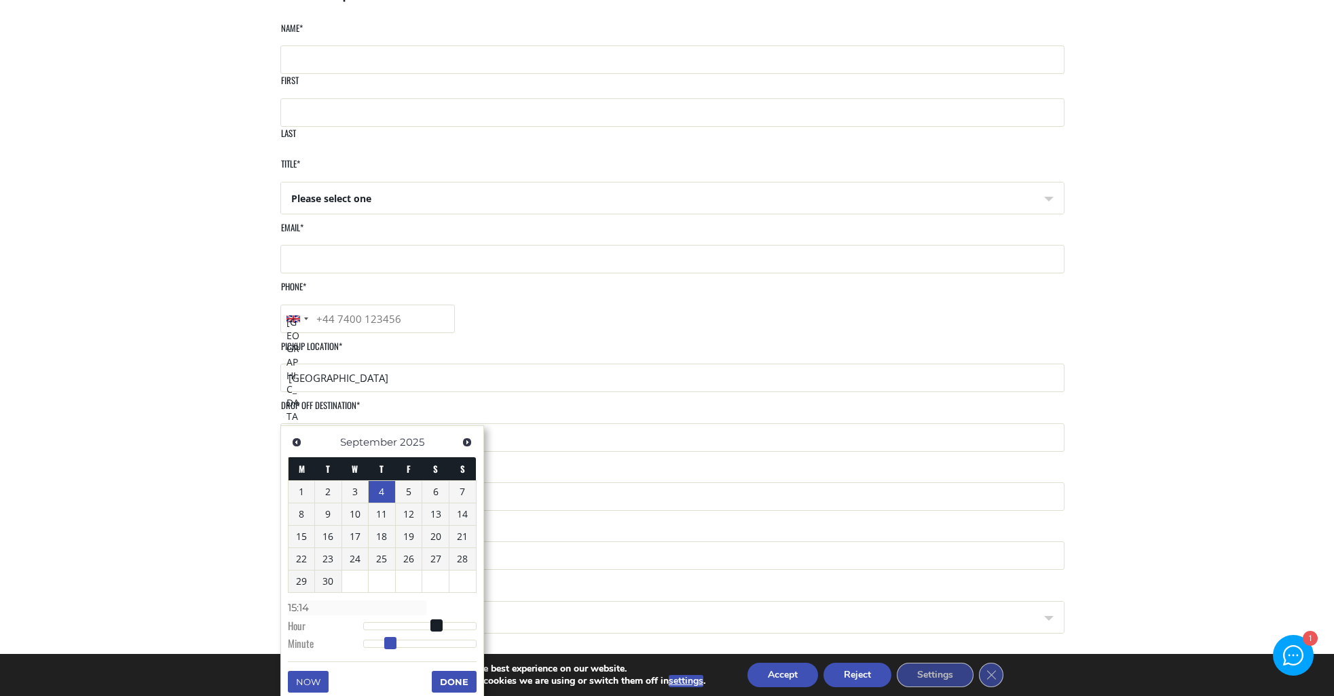
type input "15:15"
drag, startPoint x: 383, startPoint y: 641, endPoint x: 390, endPoint y: 641, distance: 7.5
click at [390, 641] on span at bounding box center [392, 643] width 12 height 12
click at [453, 681] on button "Done" at bounding box center [454, 682] width 45 height 22
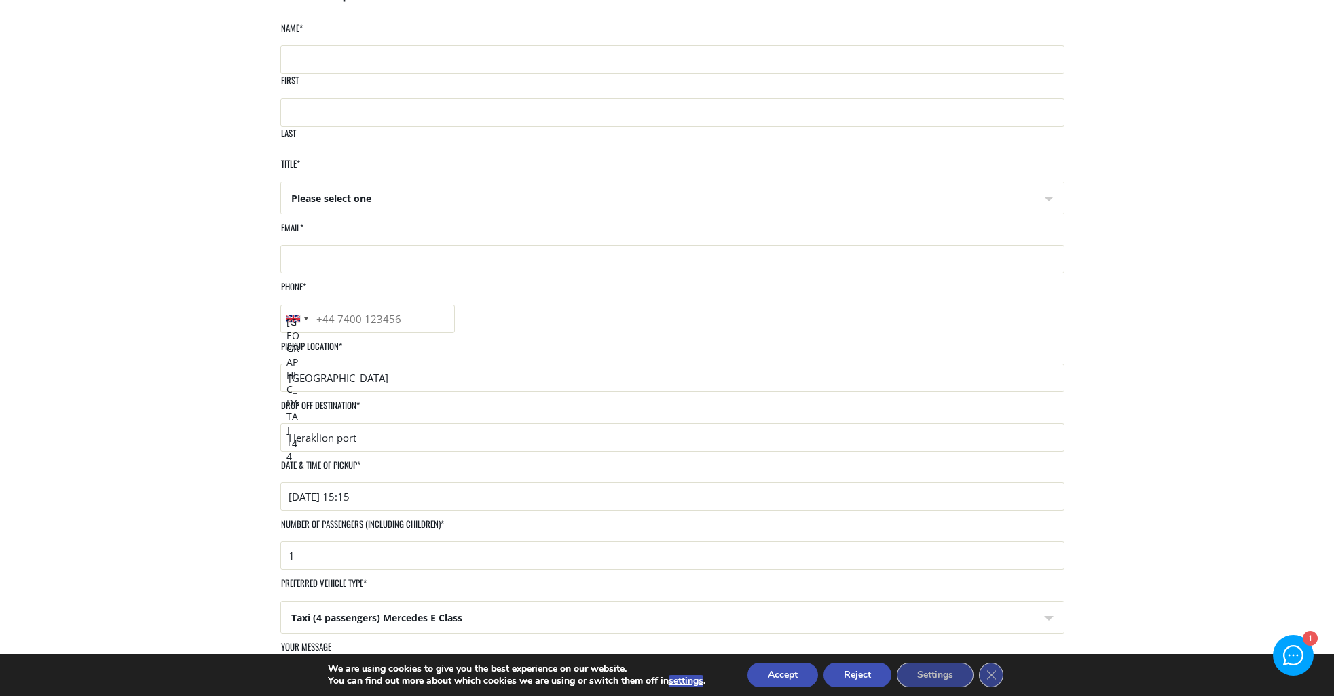
scroll to position [0, 0]
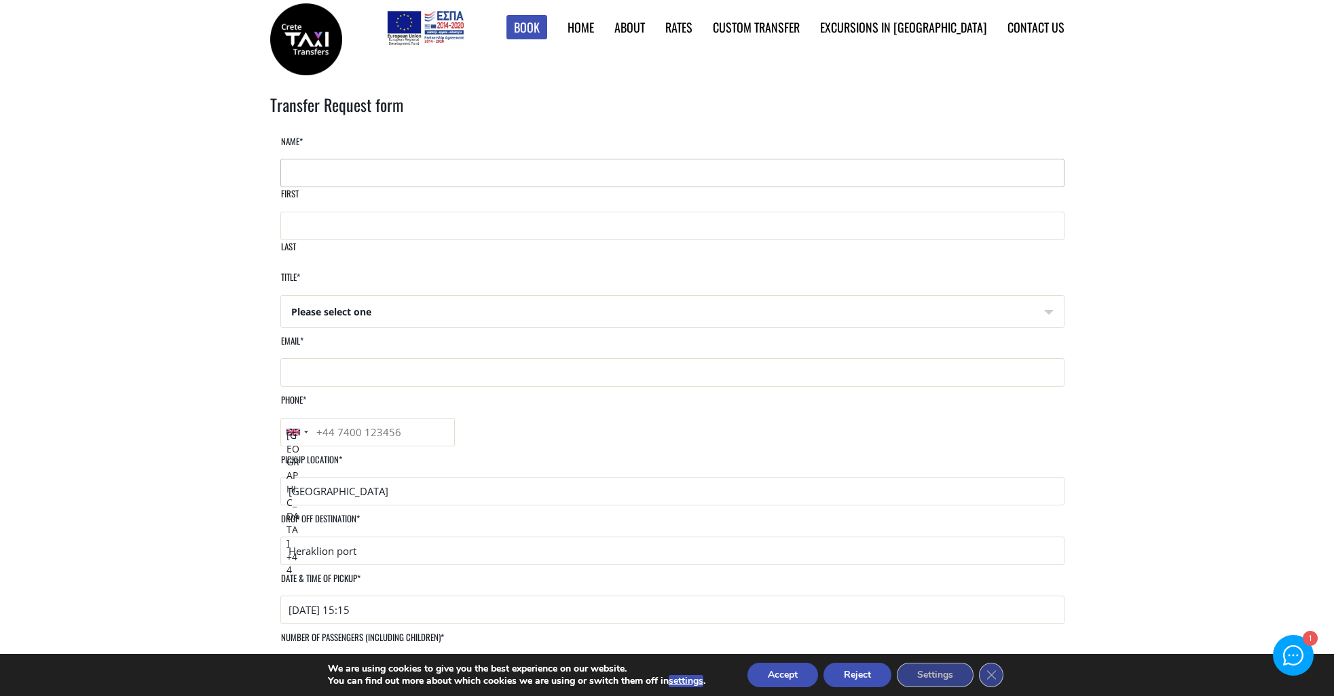
click at [411, 187] on input "First" at bounding box center [672, 173] width 784 height 29
type input "Holly"
type input "Brace"
type input "hollybrace84@gmail.com"
type input "07968391498"
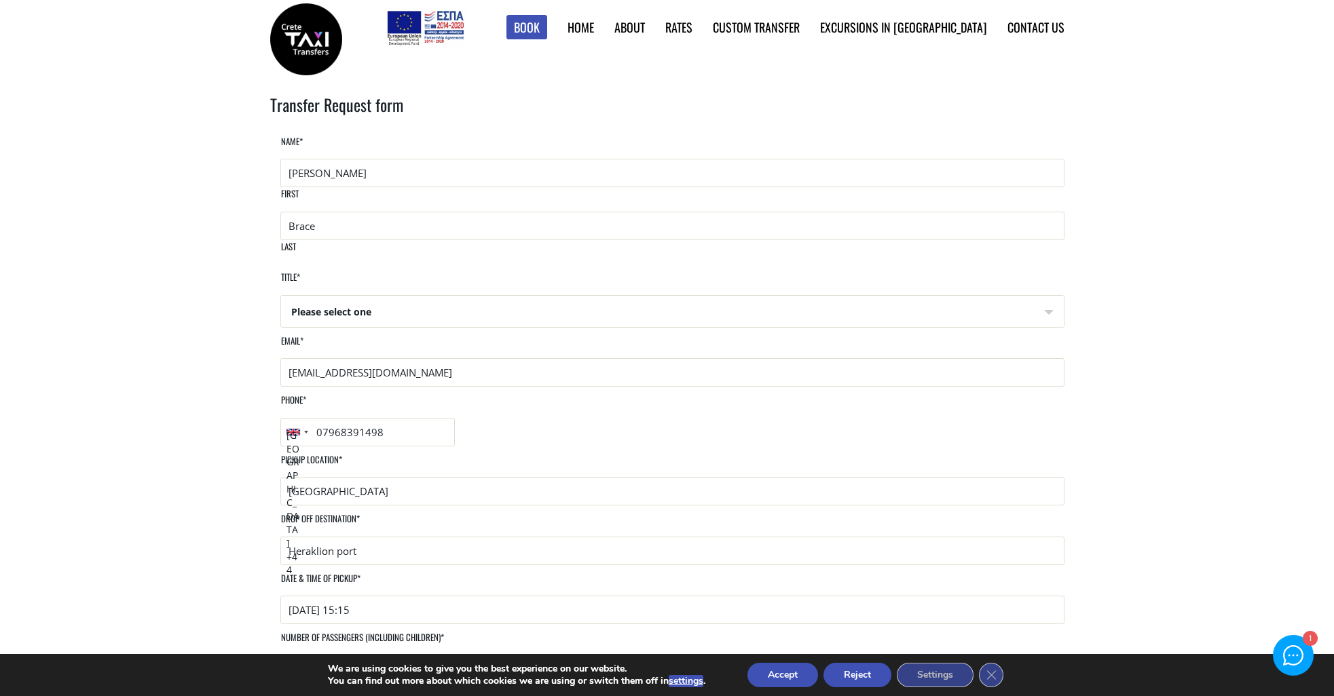
click at [389, 299] on select "Please select one Mr Mrs" at bounding box center [672, 312] width 783 height 33
select select "Mrs"
click at [281, 296] on select "Please select one Mr Mrs" at bounding box center [672, 312] width 783 height 33
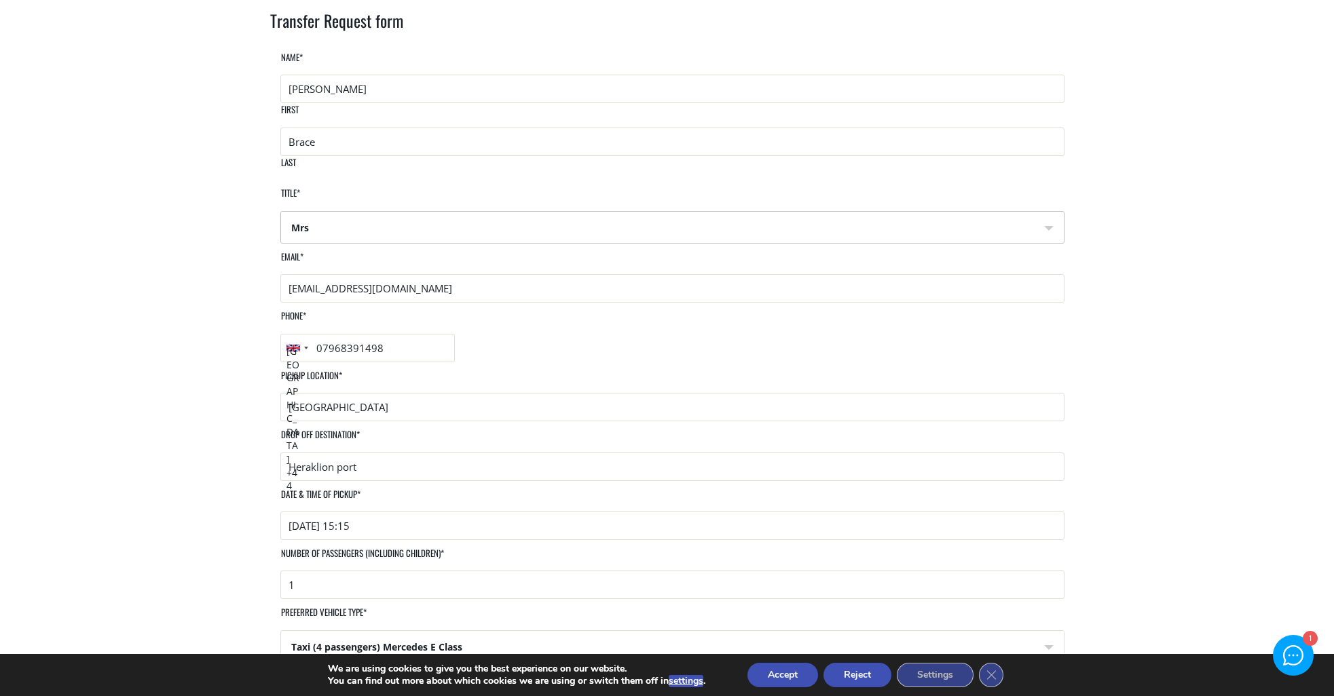
scroll to position [88, 0]
click at [482, 567] on input "1" at bounding box center [672, 581] width 784 height 29
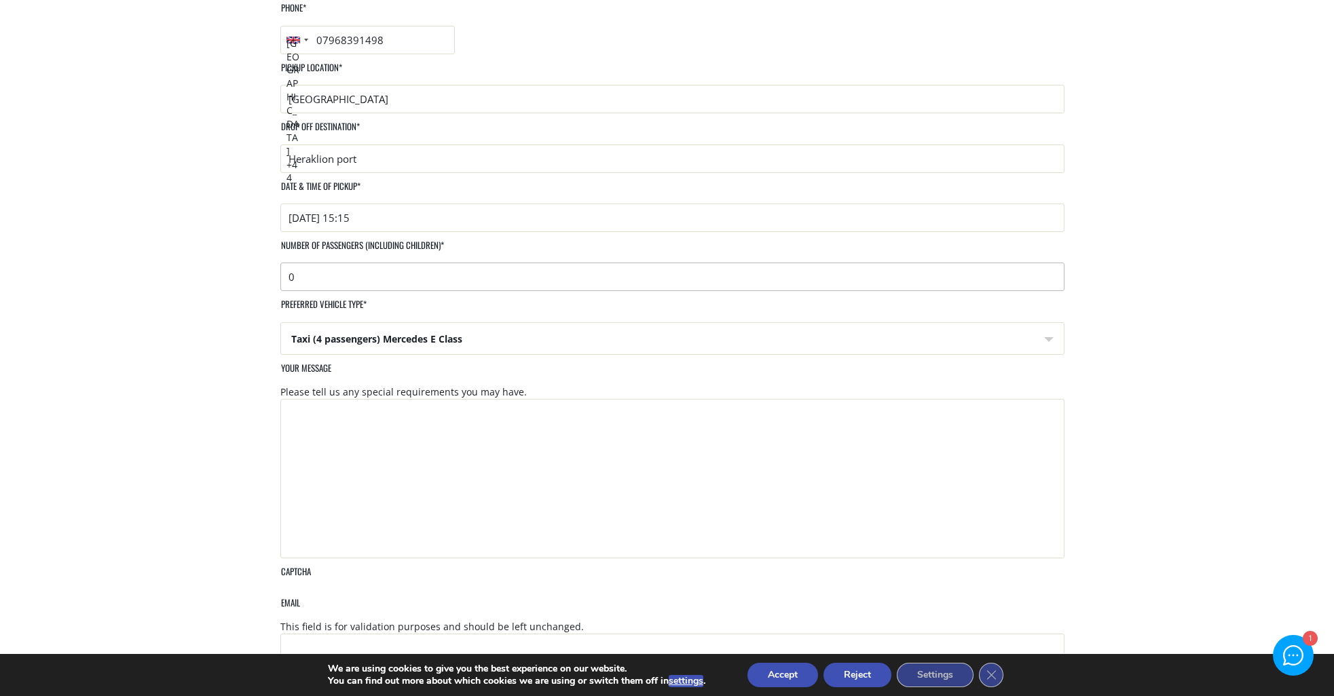
scroll to position [391, 0]
type input "0"
click at [319, 684] on input "Get a quote" at bounding box center [306, 698] width 73 height 29
